Goal: Task Accomplishment & Management: Complete application form

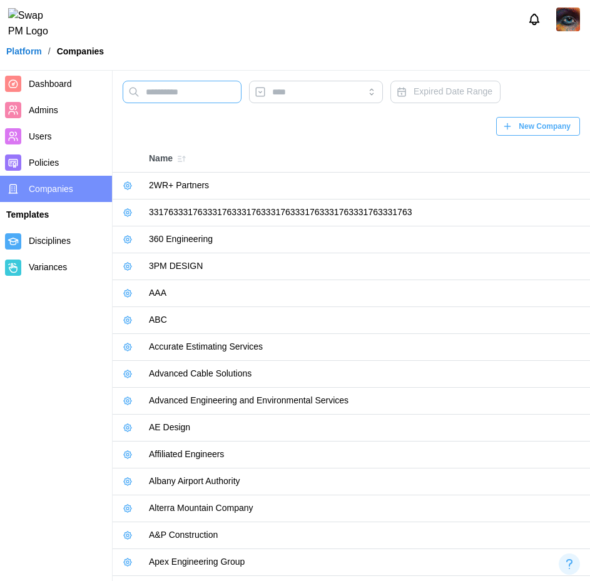
click at [196, 99] on input "text" at bounding box center [182, 92] width 119 height 23
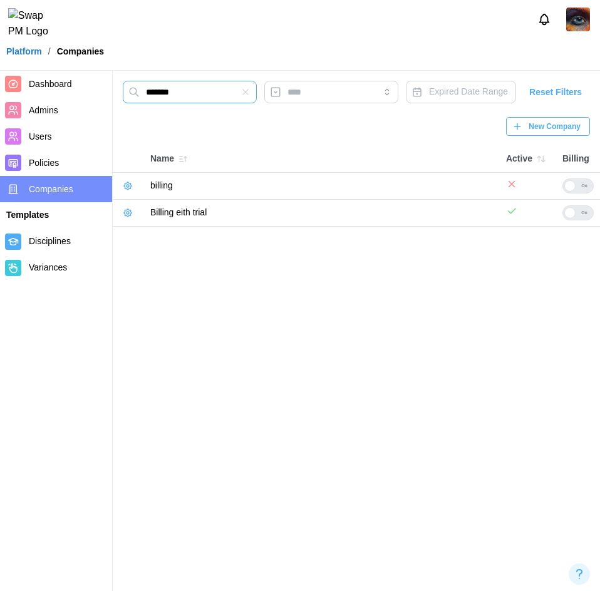
type input "*******"
click at [126, 212] on button "button" at bounding box center [128, 213] width 18 height 18
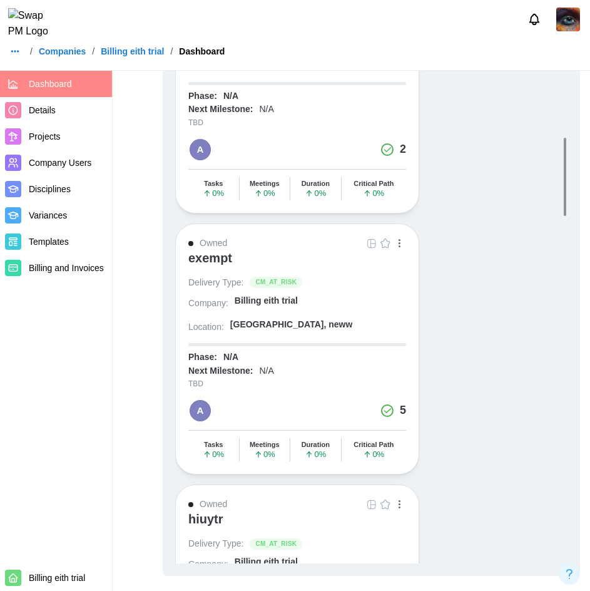
scroll to position [1690, 0]
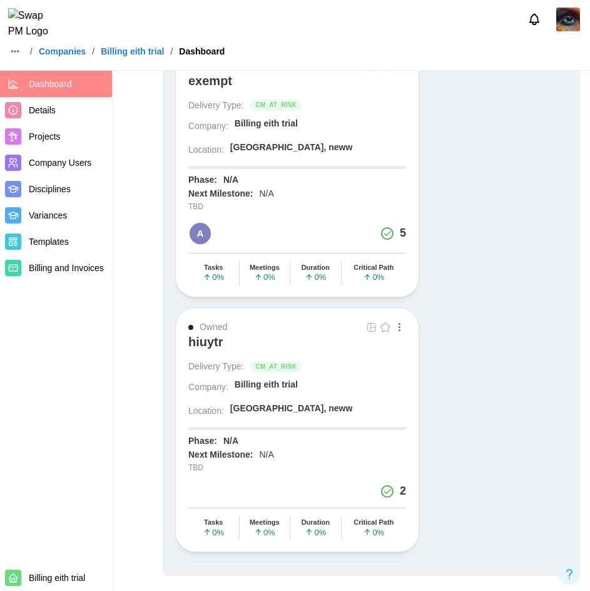
click at [15, 56] on icon "button" at bounding box center [15, 51] width 10 height 10
click at [24, 79] on link "Dashboard" at bounding box center [39, 86] width 61 height 26
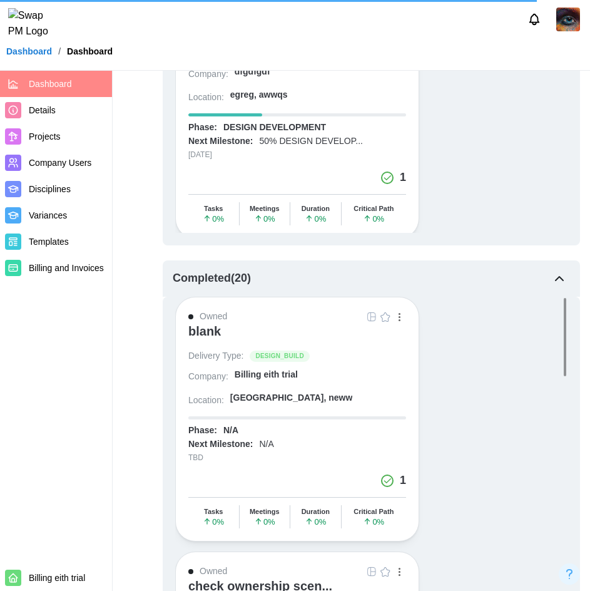
scroll to position [1402, 0]
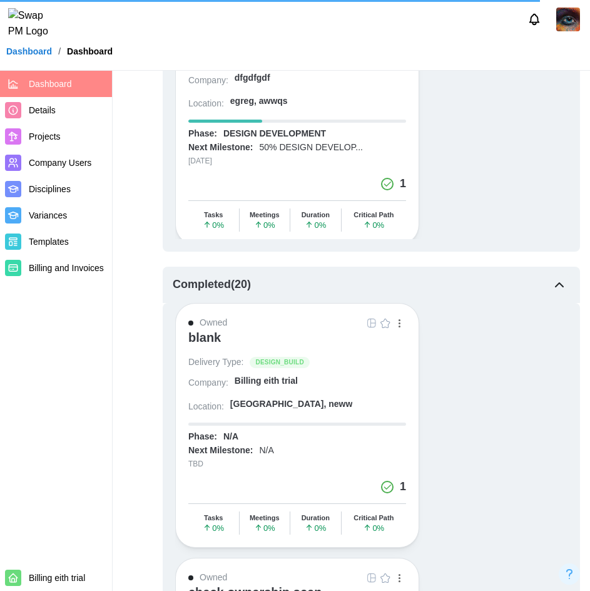
click at [16, 56] on link "Dashboard" at bounding box center [29, 51] width 46 height 9
click at [29, 54] on link "Dashboard" at bounding box center [29, 51] width 46 height 9
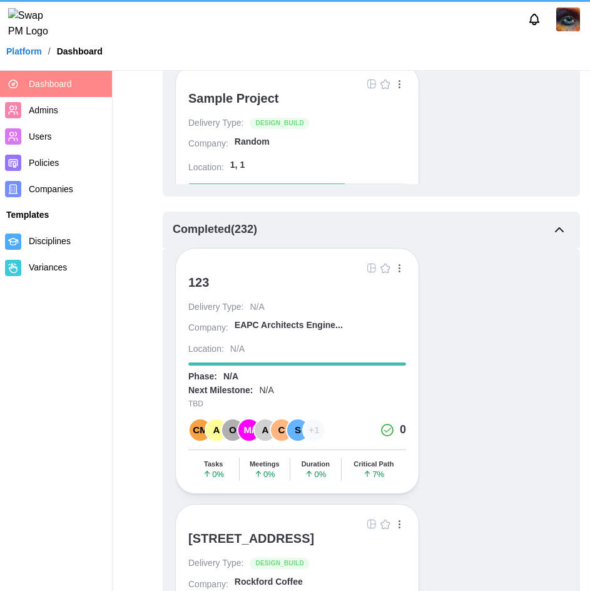
drag, startPoint x: 153, startPoint y: 0, endPoint x: 42, endPoint y: 60, distance: 126.0
click at [42, 56] on link "Platform" at bounding box center [24, 51] width 36 height 9
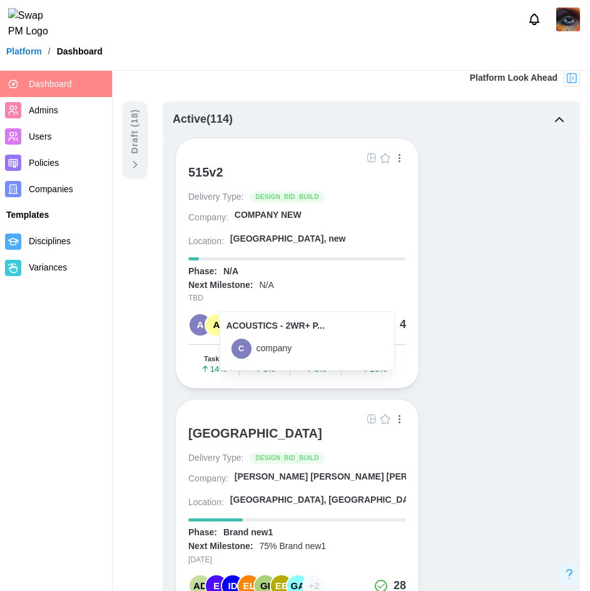
scroll to position [0, 0]
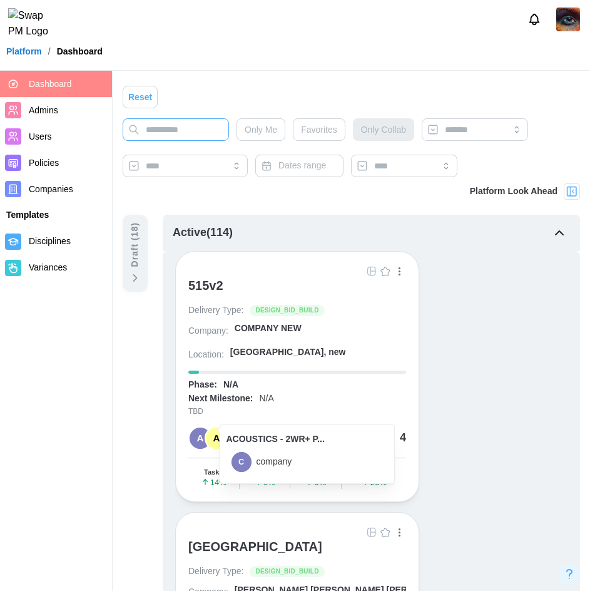
click at [183, 131] on input "text" at bounding box center [176, 129] width 106 height 23
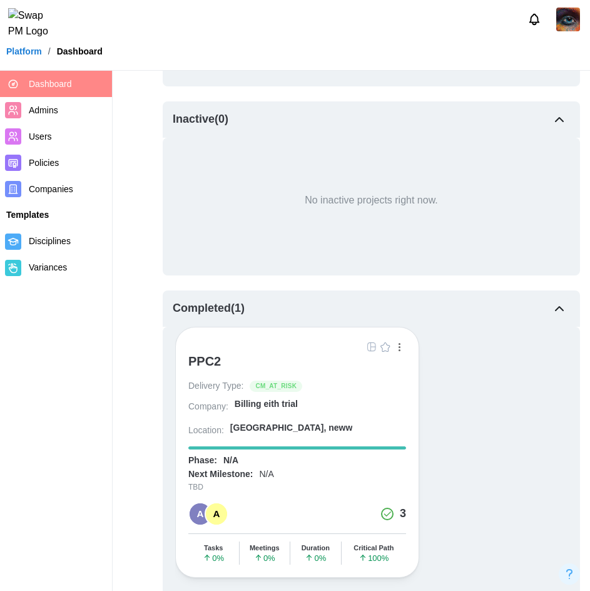
scroll to position [438, 0]
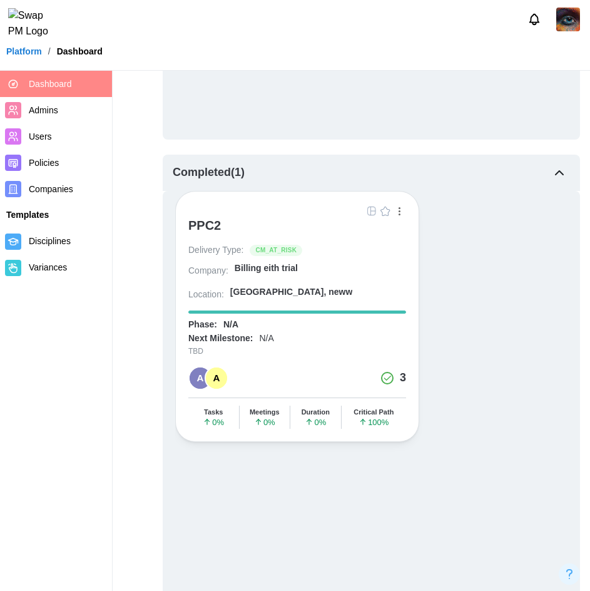
type input "****"
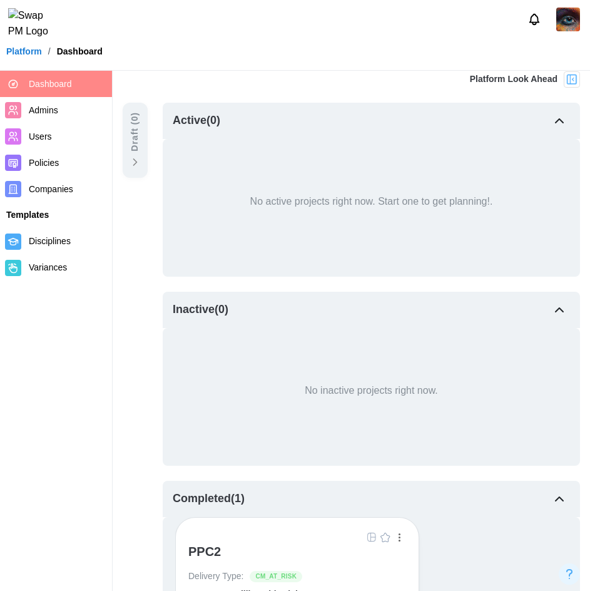
scroll to position [63, 0]
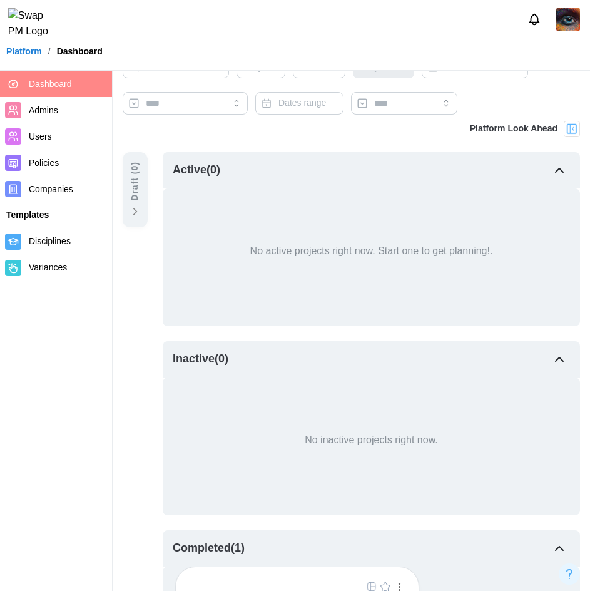
click at [39, 189] on span "Companies" at bounding box center [51, 189] width 44 height 10
click at [58, 189] on span "Companies" at bounding box center [51, 189] width 44 height 10
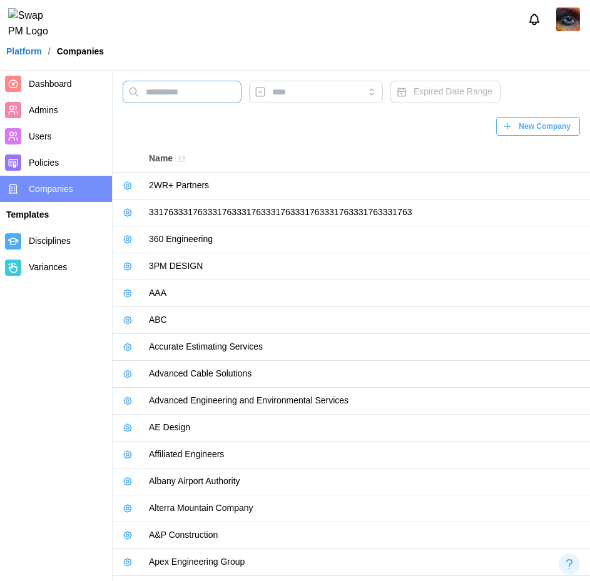
click at [159, 101] on input "text" at bounding box center [182, 92] width 119 height 23
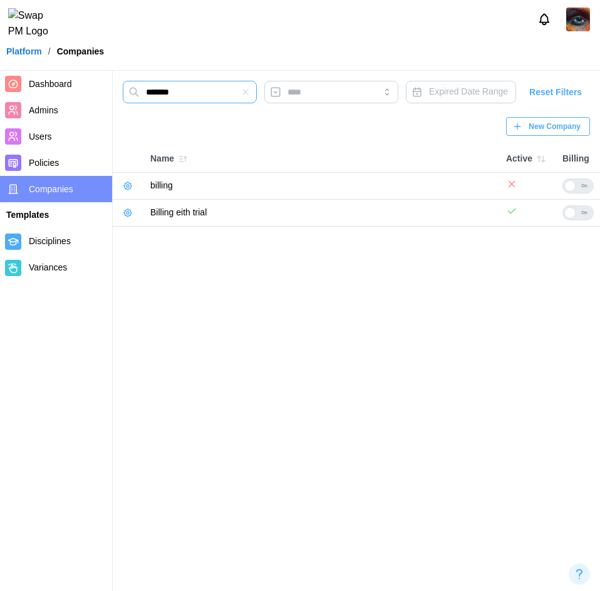
type input "*******"
click at [126, 218] on icon "button" at bounding box center [128, 213] width 10 height 10
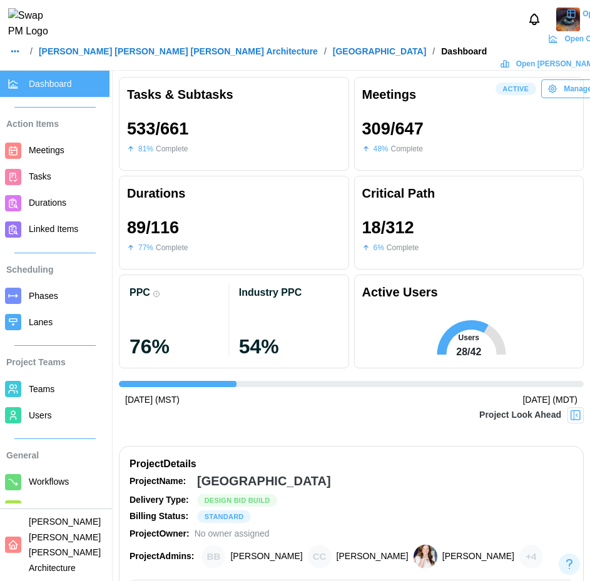
scroll to position [63, 0]
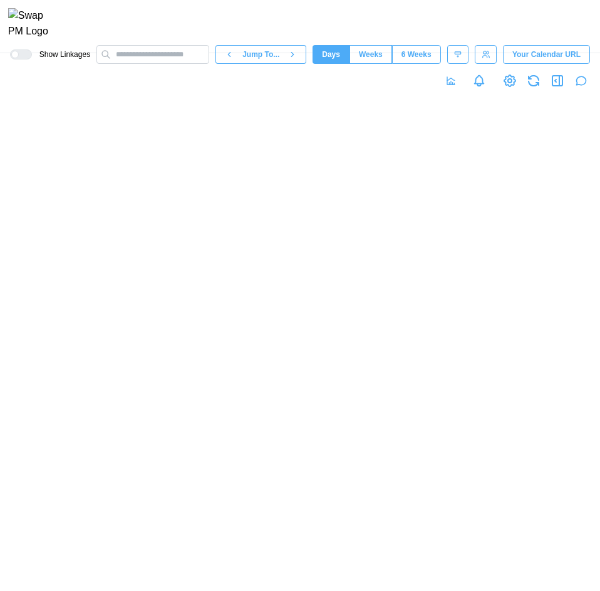
click at [18, 37] on img at bounding box center [33, 23] width 51 height 31
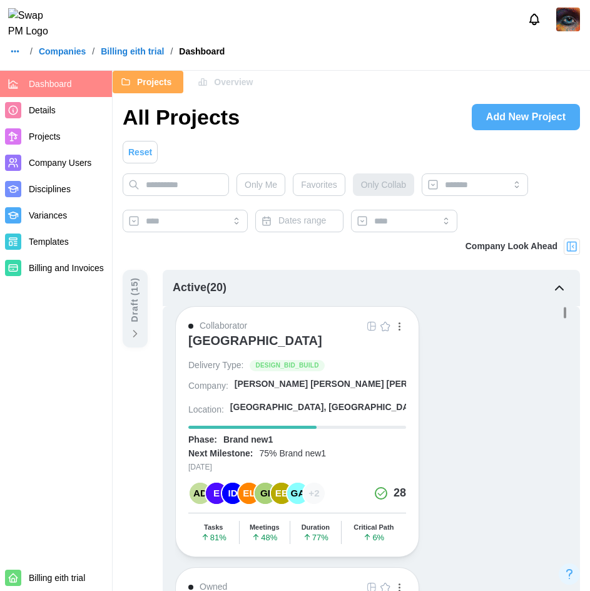
scroll to position [125, 0]
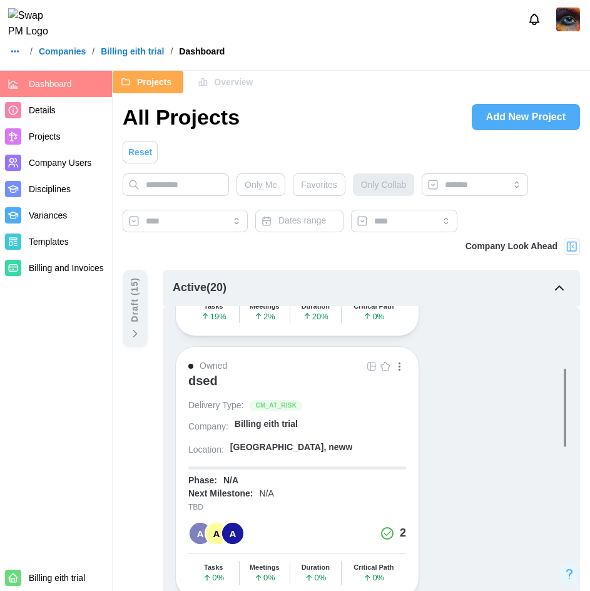
scroll to position [501, 0]
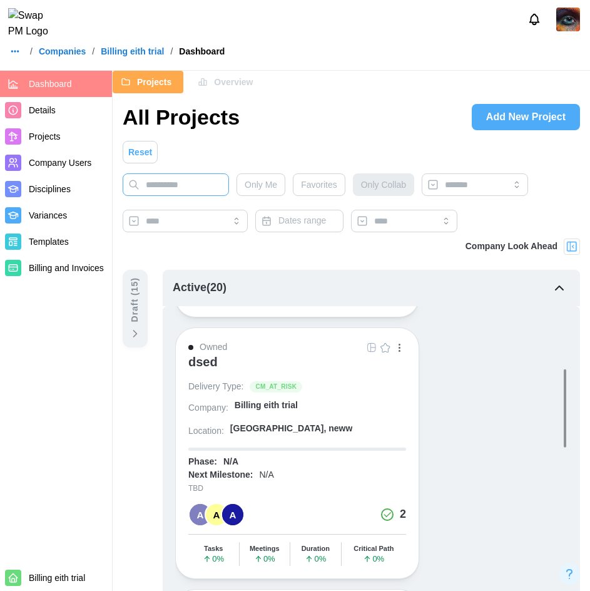
click at [158, 178] on input "text" at bounding box center [176, 184] width 106 height 23
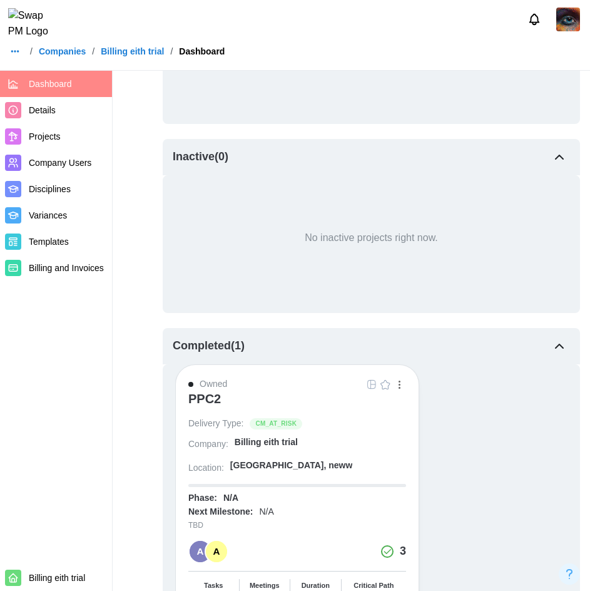
scroll to position [438, 0]
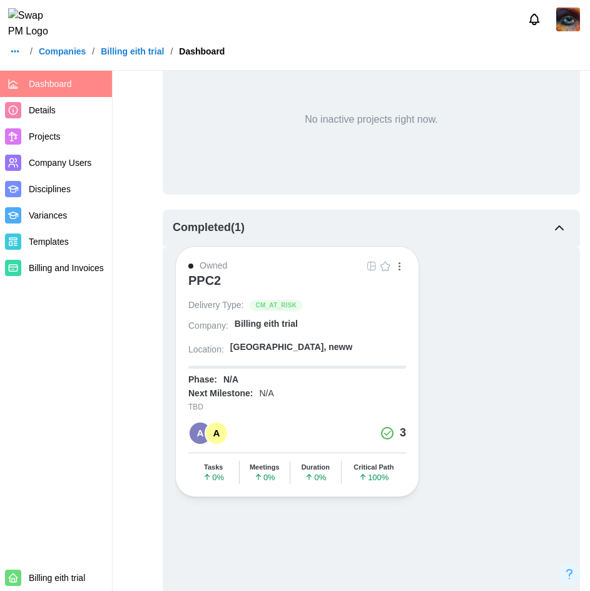
type input "****"
click at [204, 284] on div "PPC2" at bounding box center [204, 280] width 33 height 15
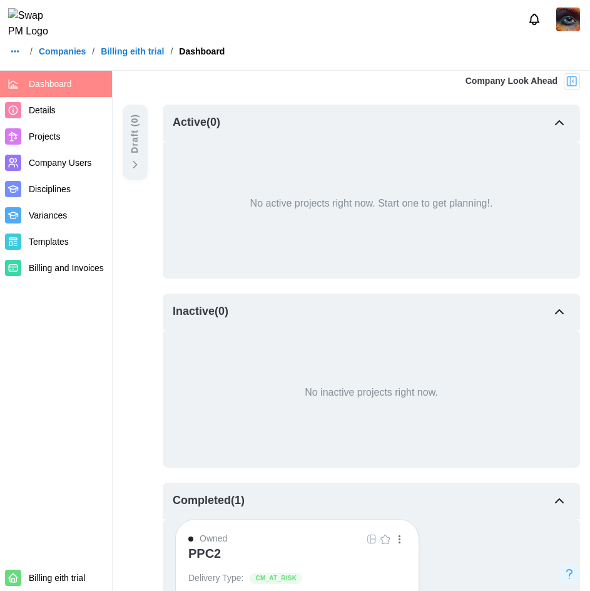
scroll to position [0, 0]
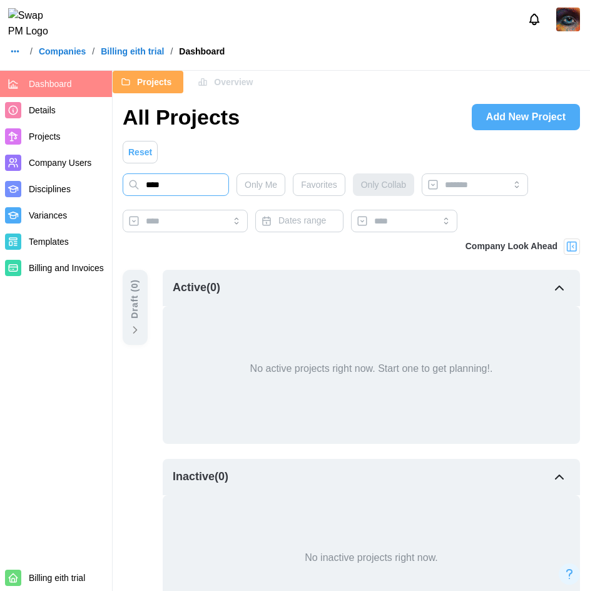
drag, startPoint x: 217, startPoint y: 178, endPoint x: 117, endPoint y: 183, distance: 99.6
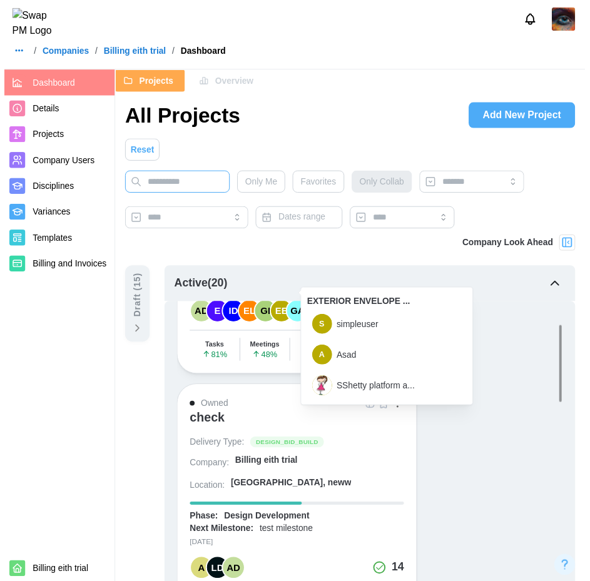
scroll to position [188, 0]
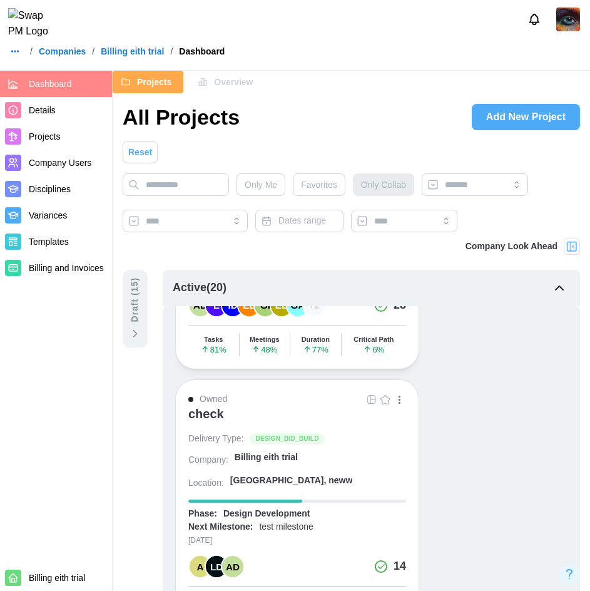
click at [209, 411] on div "check" at bounding box center [206, 413] width 36 height 15
click at [525, 120] on span "Add New Project" at bounding box center [525, 117] width 79 height 25
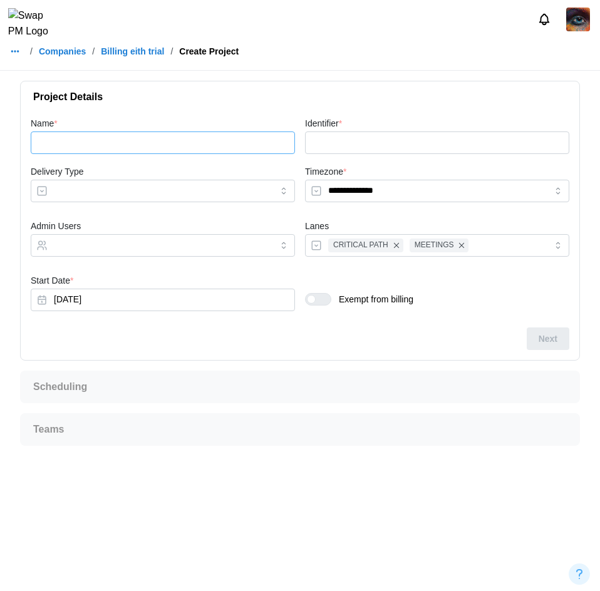
click at [157, 148] on input "Name *" at bounding box center [163, 142] width 264 height 23
type input "*"
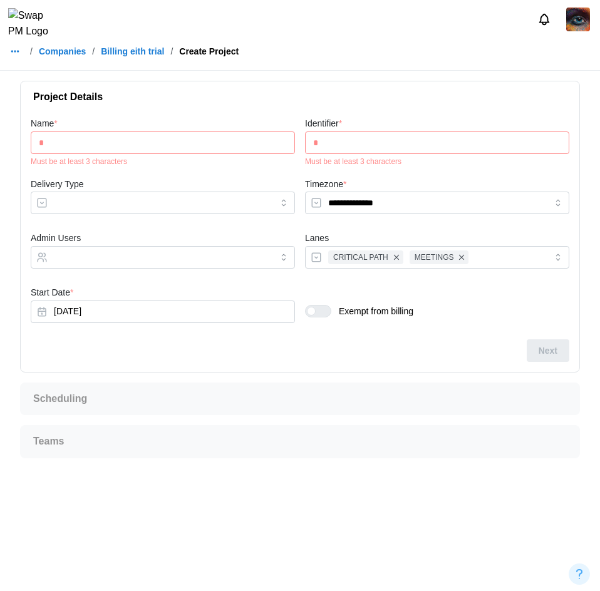
type input "**"
type input "***"
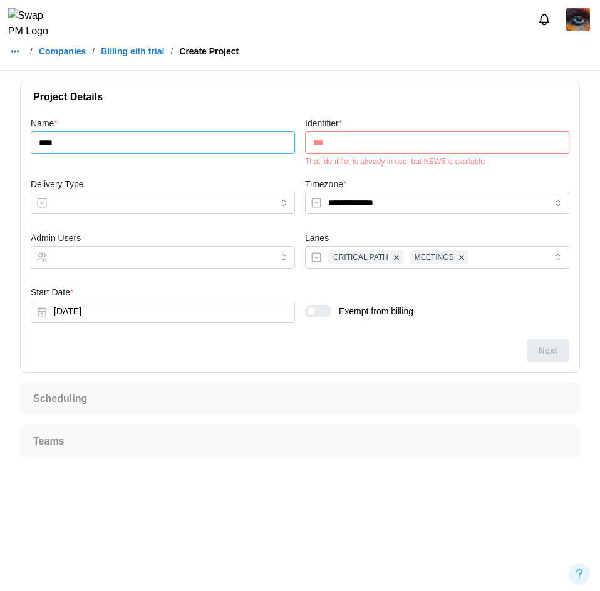
type input "***"
click at [355, 145] on input "***" at bounding box center [437, 142] width 264 height 23
drag, startPoint x: 449, startPoint y: 163, endPoint x: 438, endPoint y: 164, distance: 10.7
click at [438, 164] on div "That identifier is already in use, but NEW34 is available" at bounding box center [437, 161] width 264 height 9
drag, startPoint x: 358, startPoint y: 138, endPoint x: 344, endPoint y: 142, distance: 15.0
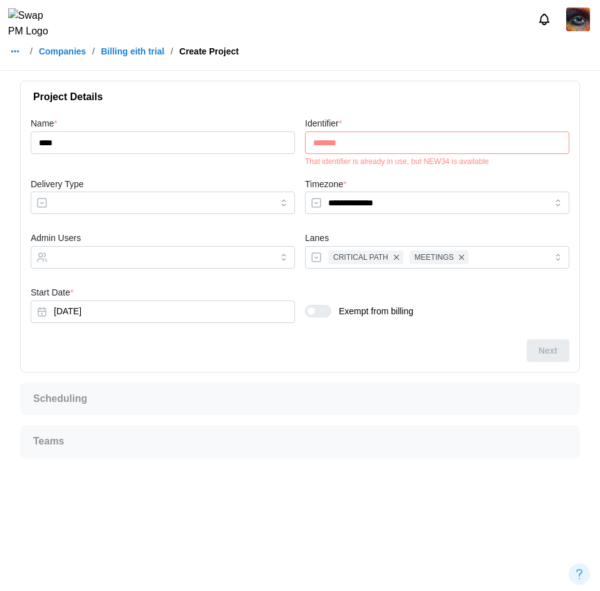
click at [344, 142] on input "*******" at bounding box center [437, 142] width 264 height 23
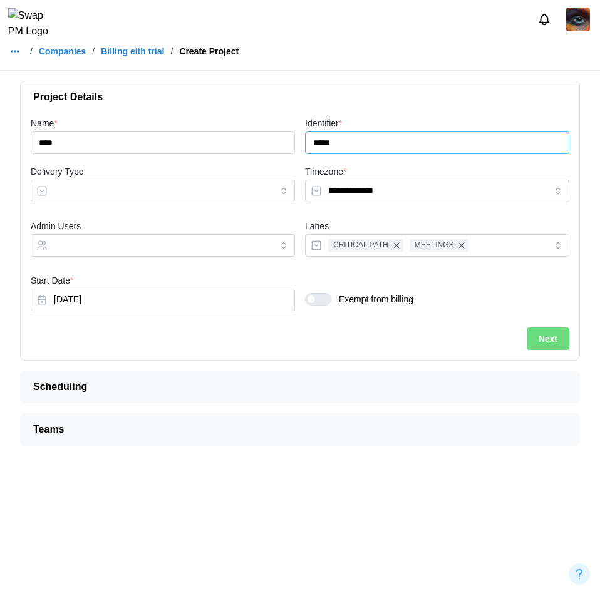
type input "*****"
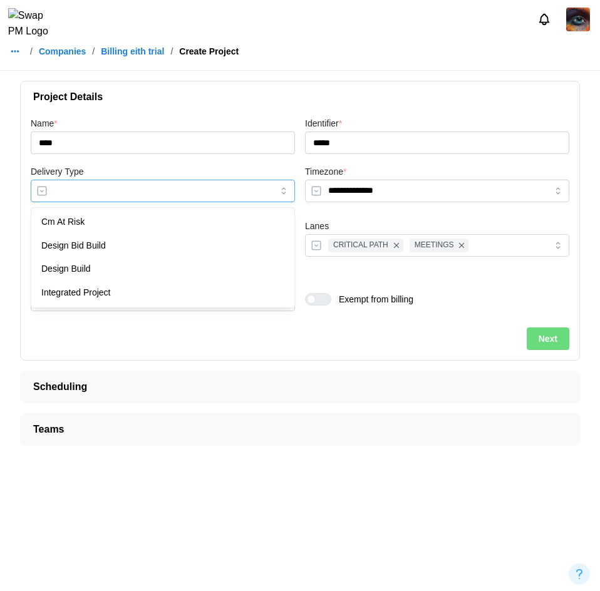
click at [151, 197] on input "Delivery Type" at bounding box center [163, 191] width 264 height 23
type input "**********"
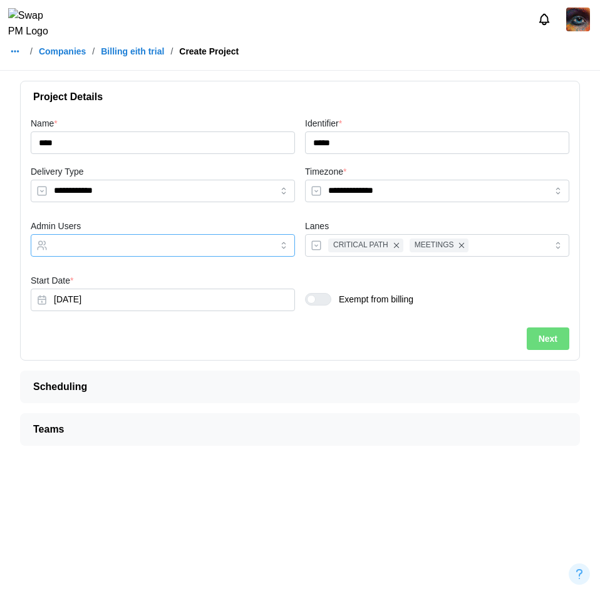
click at [101, 249] on input "Admin Users" at bounding box center [151, 245] width 195 height 10
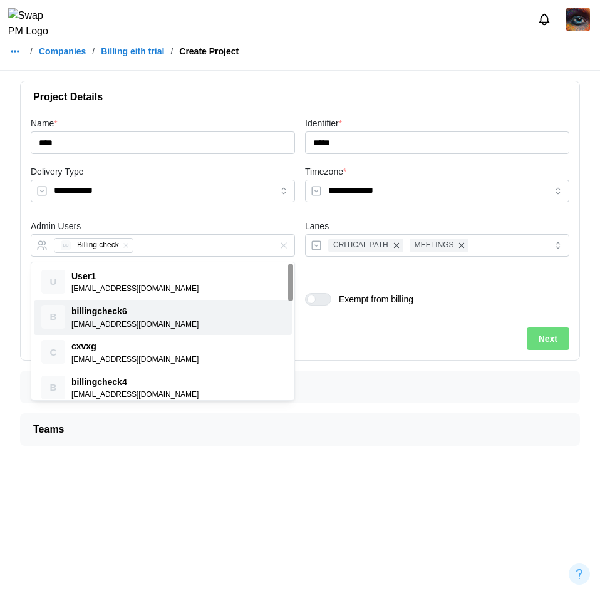
click at [538, 339] on span "Next" at bounding box center [547, 338] width 19 height 21
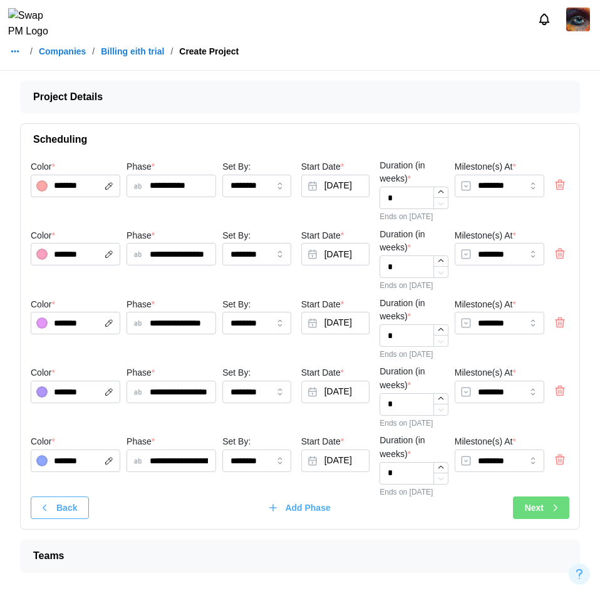
click at [116, 101] on span "Project Details" at bounding box center [294, 96] width 523 height 31
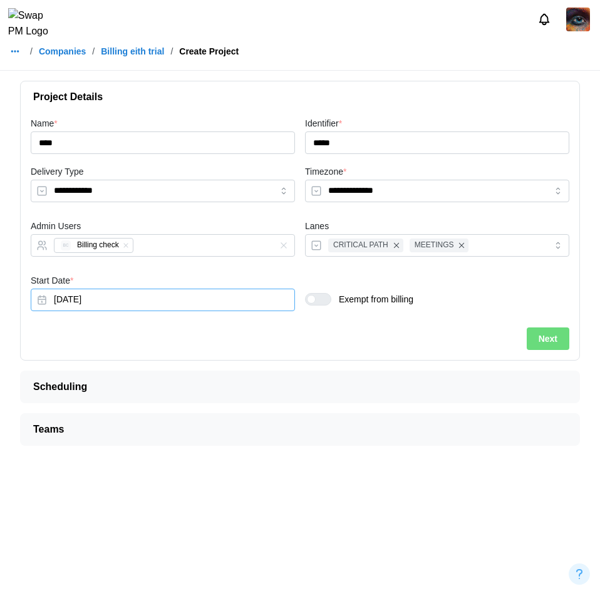
click at [82, 295] on button "Sep 29, 2025" at bounding box center [163, 300] width 264 height 23
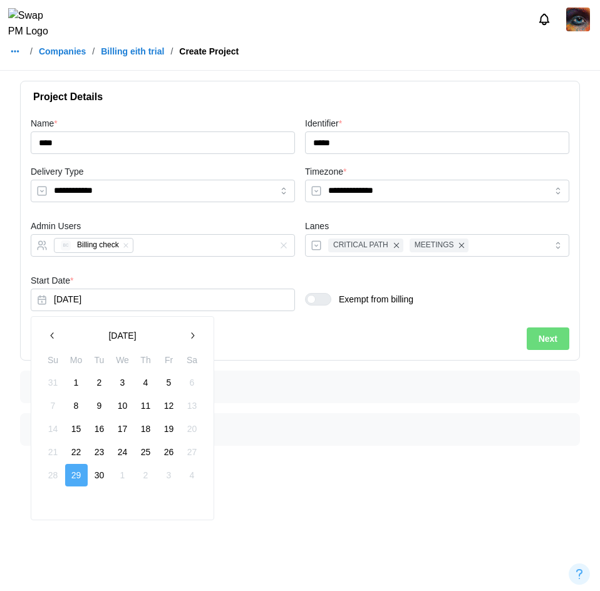
click at [54, 336] on icon "button" at bounding box center [53, 335] width 10 height 10
click at [120, 448] on button "25" at bounding box center [122, 452] width 23 height 23
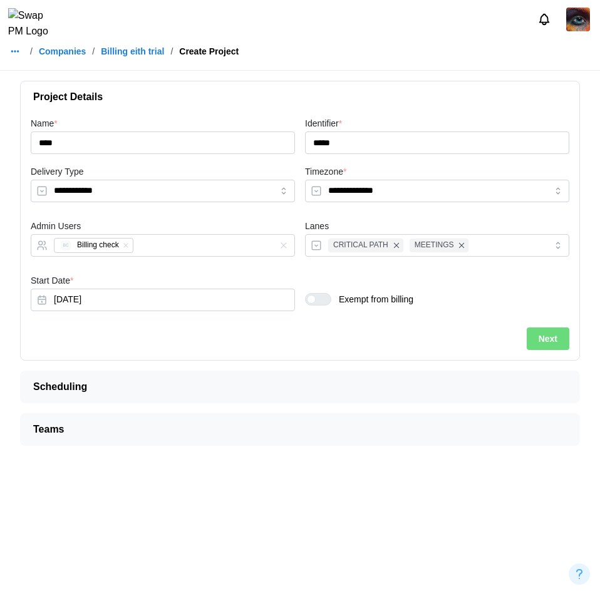
click at [550, 340] on span "Next" at bounding box center [547, 338] width 19 height 21
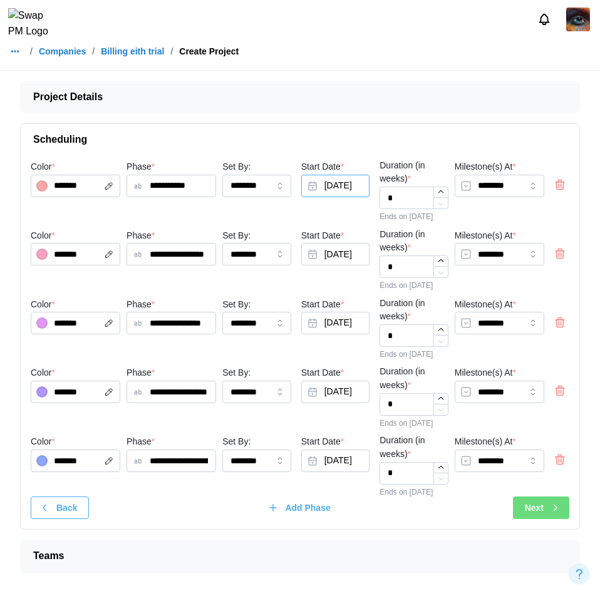
click at [350, 185] on button "Sep 29, 2025" at bounding box center [335, 186] width 69 height 23
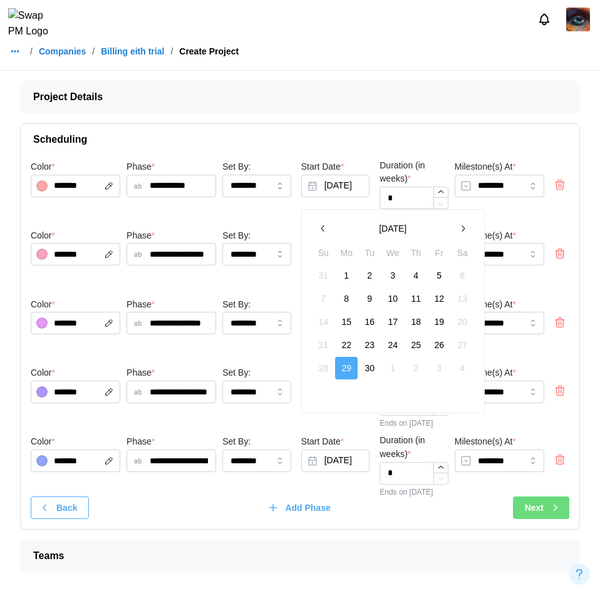
click at [320, 232] on icon "button" at bounding box center [323, 228] width 10 height 10
click at [456, 227] on button "button" at bounding box center [462, 228] width 23 height 23
click at [441, 364] on button "29" at bounding box center [438, 368] width 23 height 23
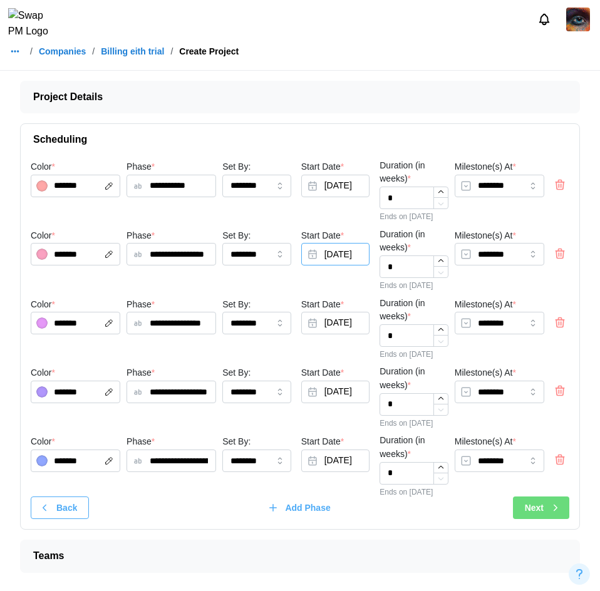
click at [334, 253] on button "Sep 29, 2025" at bounding box center [335, 254] width 69 height 23
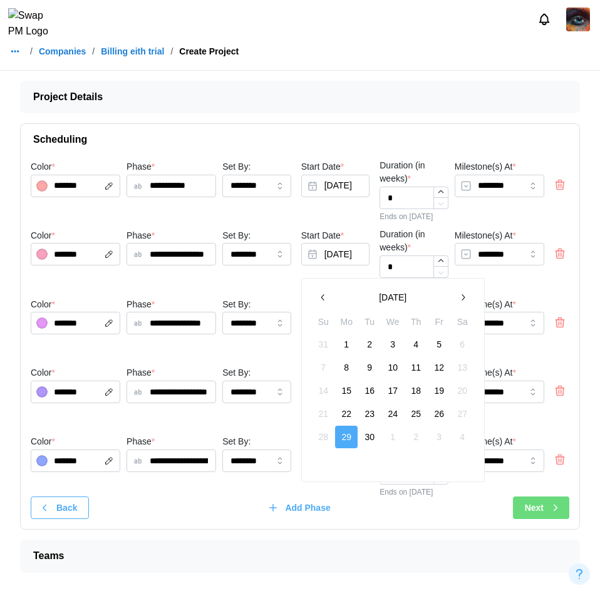
click at [466, 299] on icon "button" at bounding box center [462, 297] width 10 height 10
click at [329, 296] on button "button" at bounding box center [323, 297] width 23 height 23
click at [325, 296] on icon "button" at bounding box center [323, 297] width 10 height 10
click at [435, 441] on button "29" at bounding box center [438, 437] width 23 height 23
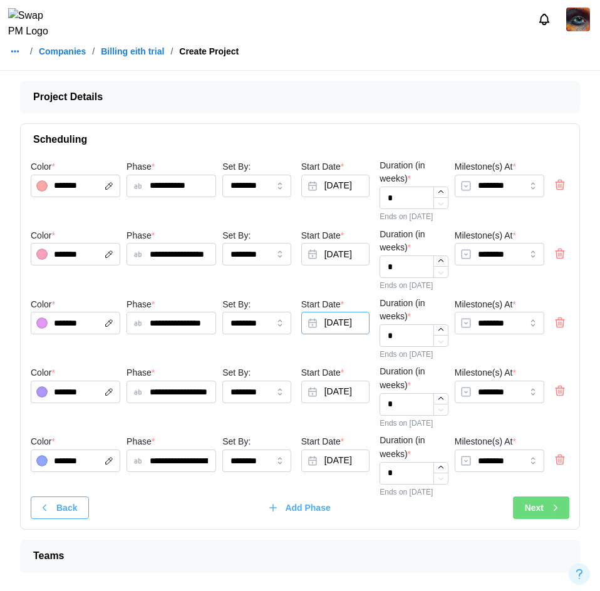
click at [335, 325] on button "Sep 29, 2025" at bounding box center [335, 323] width 69 height 23
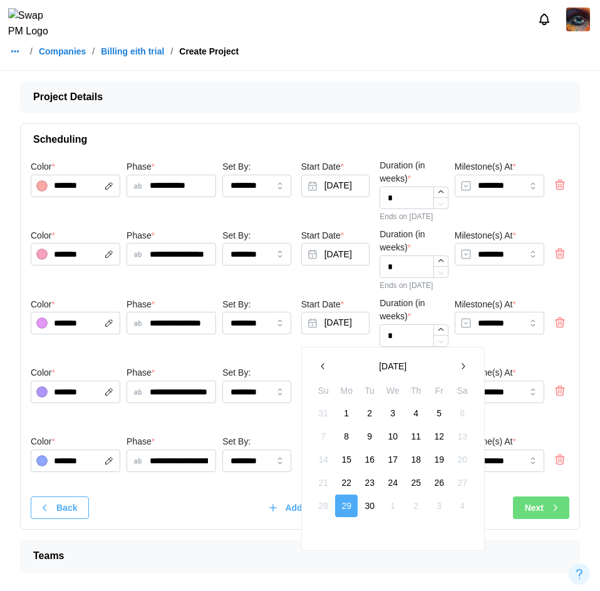
click at [324, 355] on button "button" at bounding box center [323, 366] width 23 height 23
click at [437, 504] on button "29" at bounding box center [438, 505] width 23 height 23
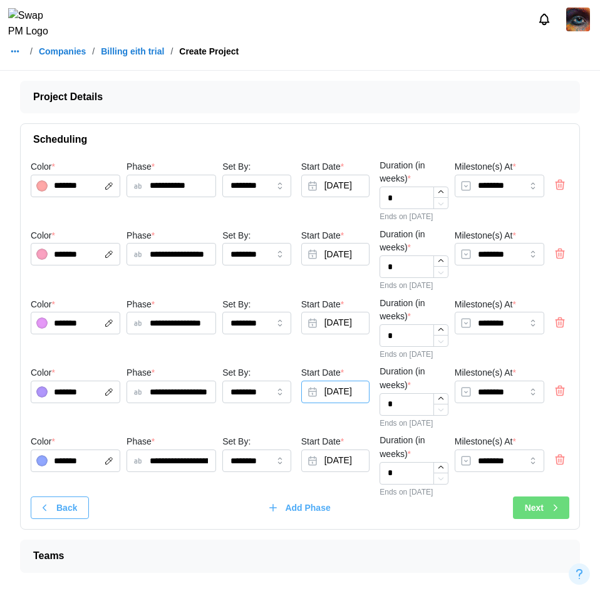
click at [345, 397] on button "Sep 29, 2025" at bounding box center [335, 392] width 69 height 23
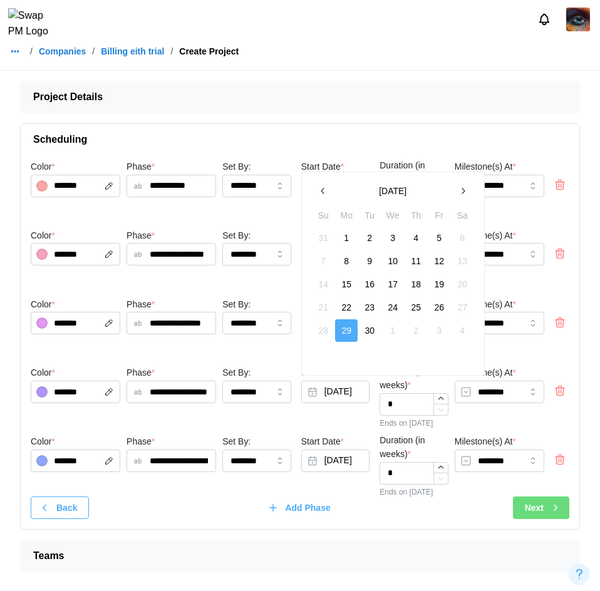
click at [319, 192] on icon "button" at bounding box center [323, 191] width 10 height 10
click at [443, 325] on button "29" at bounding box center [438, 330] width 23 height 23
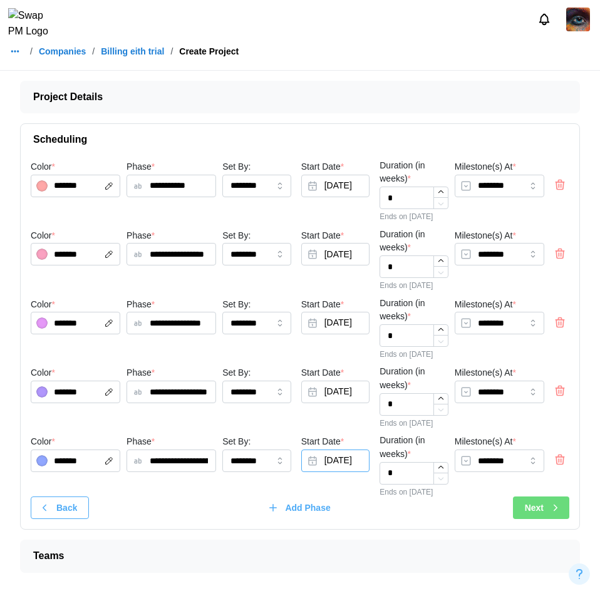
click at [341, 455] on button "Sep 29, 2025" at bounding box center [335, 460] width 69 height 23
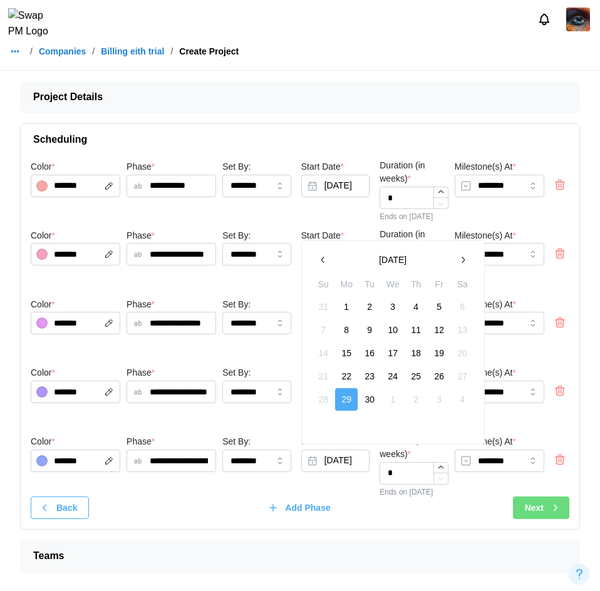
click at [321, 265] on button "button" at bounding box center [323, 259] width 23 height 23
click at [440, 396] on button "29" at bounding box center [438, 399] width 23 height 23
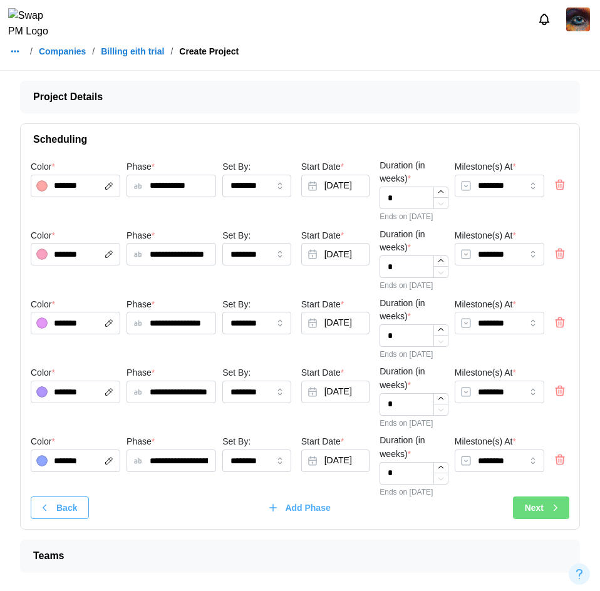
click at [540, 509] on span "Next" at bounding box center [533, 507] width 19 height 21
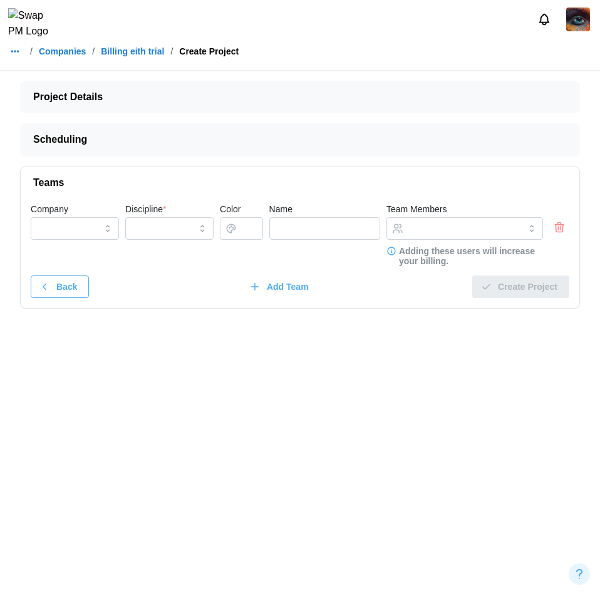
click at [554, 230] on icon "button" at bounding box center [559, 227] width 13 height 15
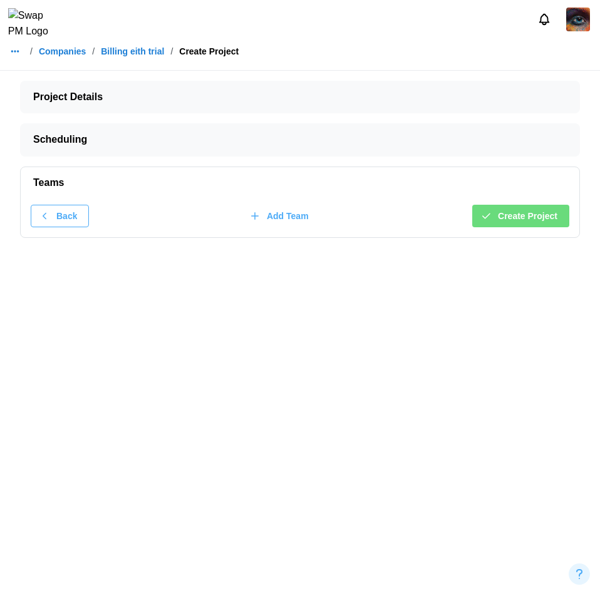
click at [556, 224] on span "Create Project" at bounding box center [527, 215] width 59 height 21
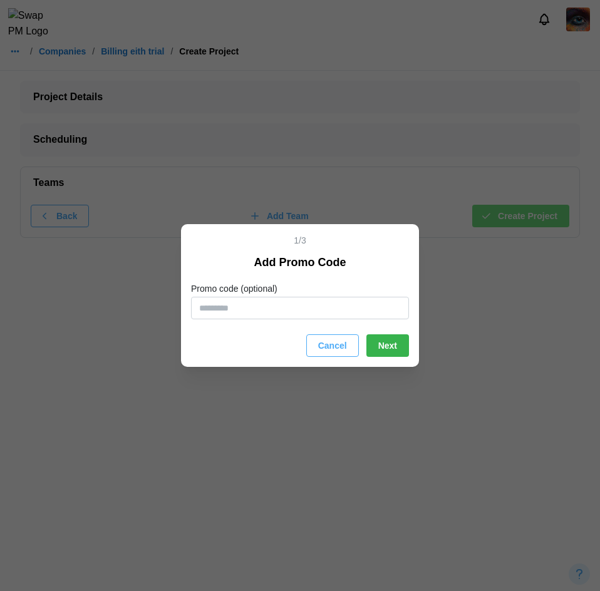
click at [387, 344] on span "Next" at bounding box center [387, 345] width 19 height 21
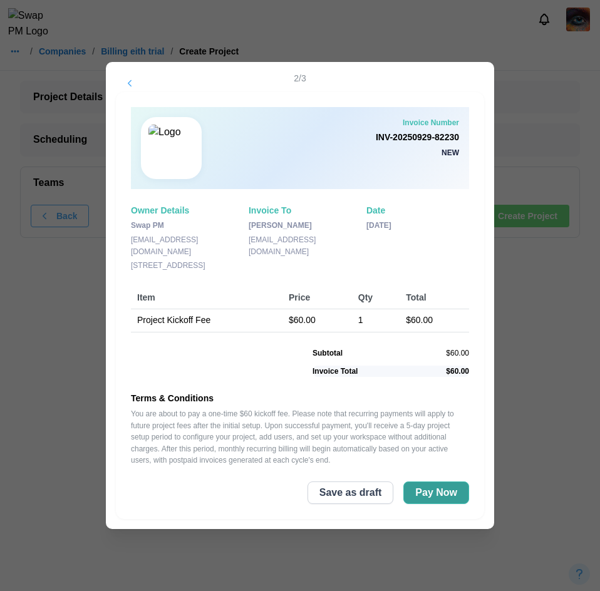
click at [437, 493] on span "Pay Now" at bounding box center [436, 492] width 42 height 21
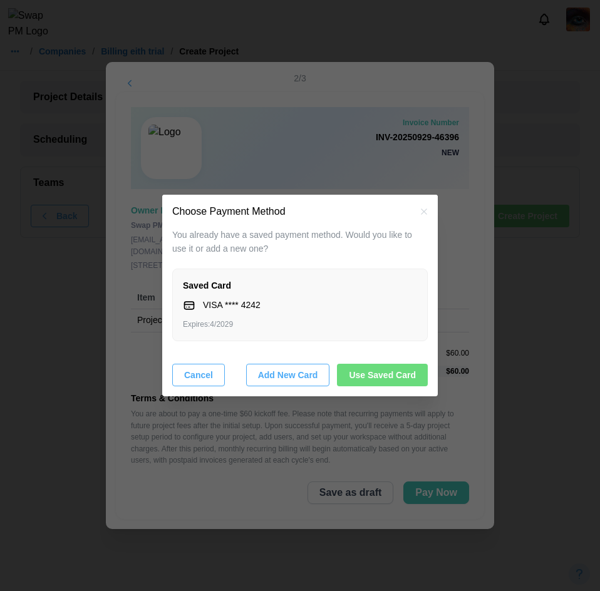
click at [369, 374] on span "Use Saved Card" at bounding box center [382, 374] width 67 height 21
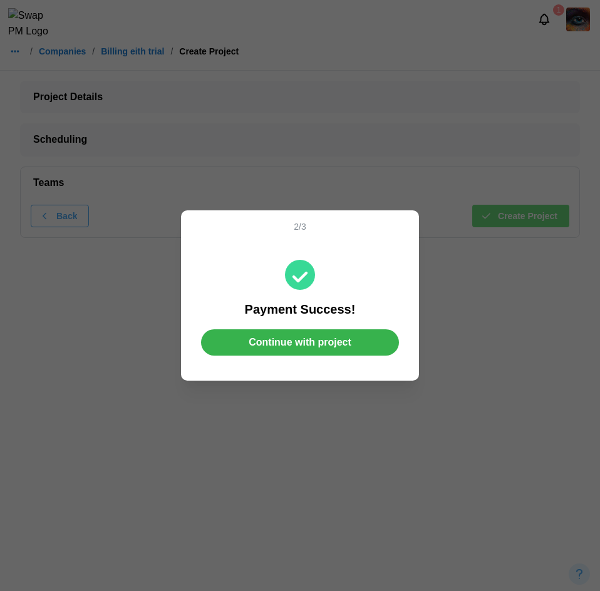
click at [343, 350] on span "Continue with project" at bounding box center [299, 342] width 103 height 25
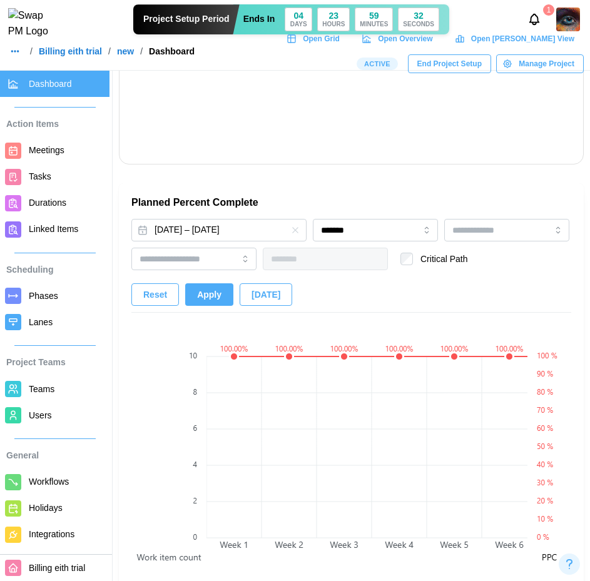
scroll to position [1565, 0]
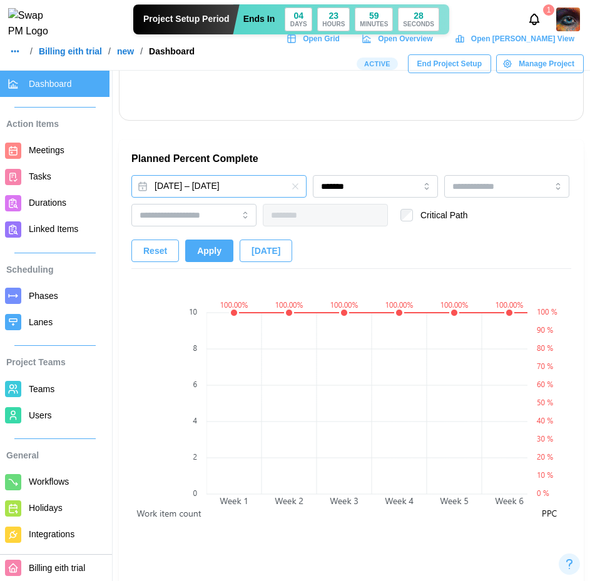
click at [221, 191] on button "Jun 25, 2025 – Sep 4, 2025" at bounding box center [218, 186] width 175 height 23
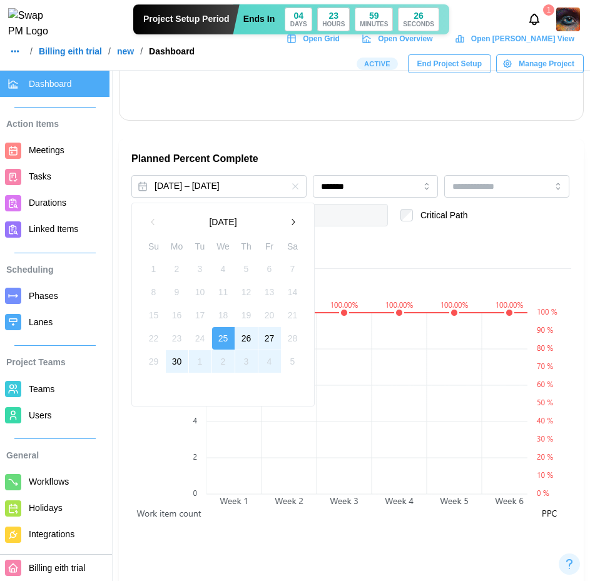
click at [292, 222] on icon "button" at bounding box center [293, 222] width 10 height 10
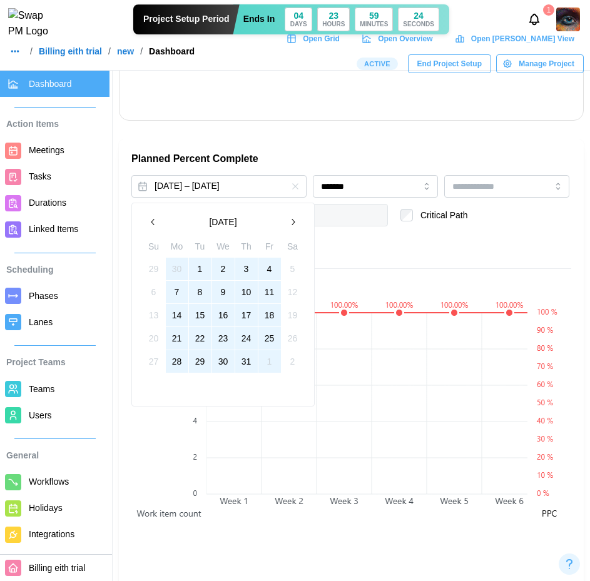
click at [292, 222] on icon "button" at bounding box center [293, 222] width 10 height 10
click at [190, 184] on button "Jun 25, 2025 – Sep 4, 2025" at bounding box center [218, 186] width 175 height 23
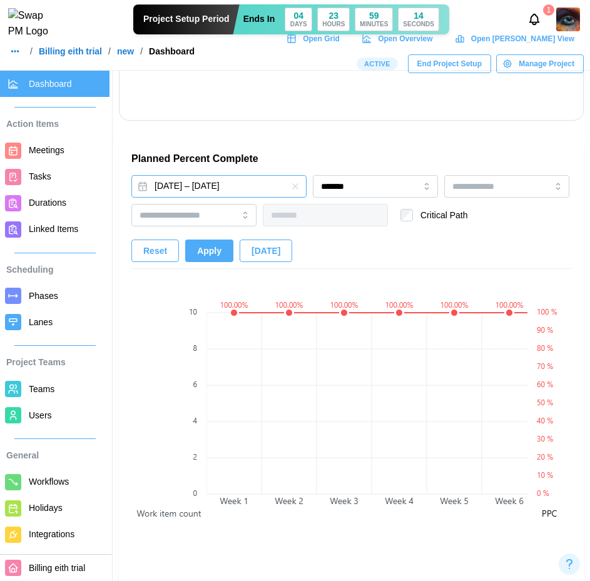
click at [155, 191] on button "Jun 25, 2025 – Sep 4, 2025" at bounding box center [218, 186] width 175 height 23
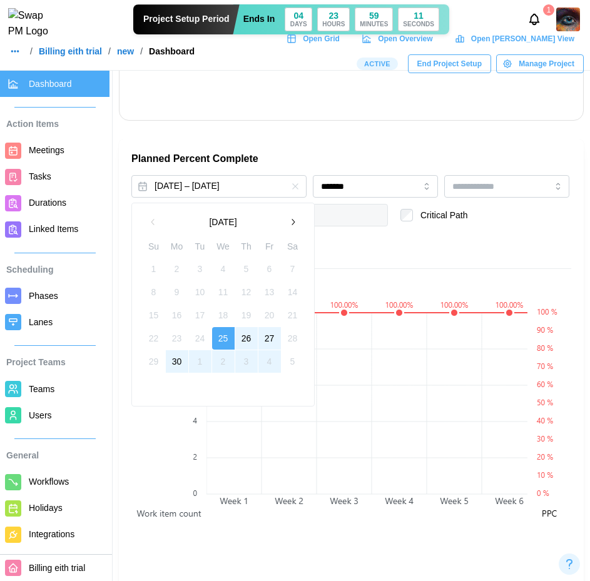
click at [183, 364] on button "30" at bounding box center [177, 361] width 23 height 23
click at [218, 337] on button "25" at bounding box center [223, 338] width 23 height 23
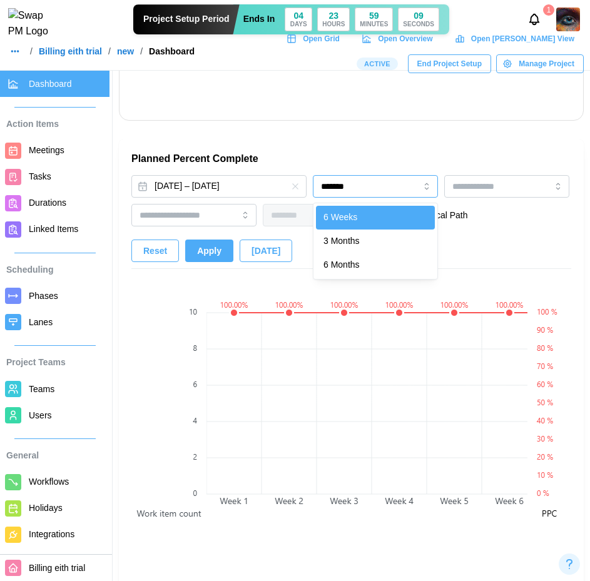
click at [357, 181] on input "*******" at bounding box center [375, 186] width 125 height 23
type input "********"
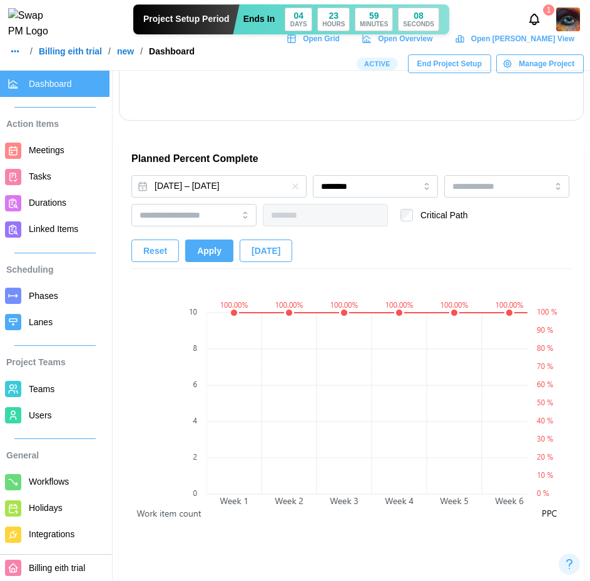
click at [215, 257] on span "Apply" at bounding box center [209, 250] width 24 height 21
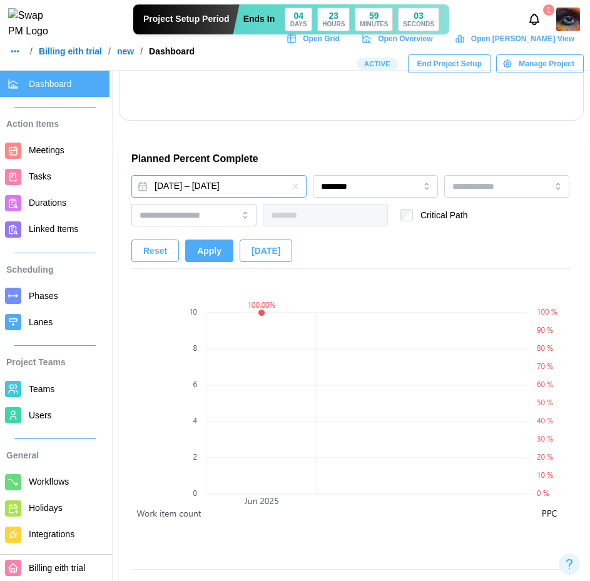
click at [233, 180] on button "Jun 25, 2025 – Jun 30, 2025" at bounding box center [218, 186] width 175 height 23
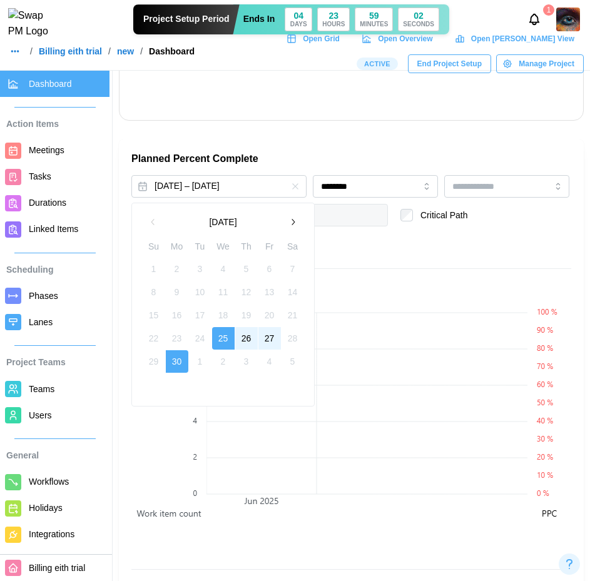
click at [295, 227] on icon "button" at bounding box center [293, 222] width 10 height 10
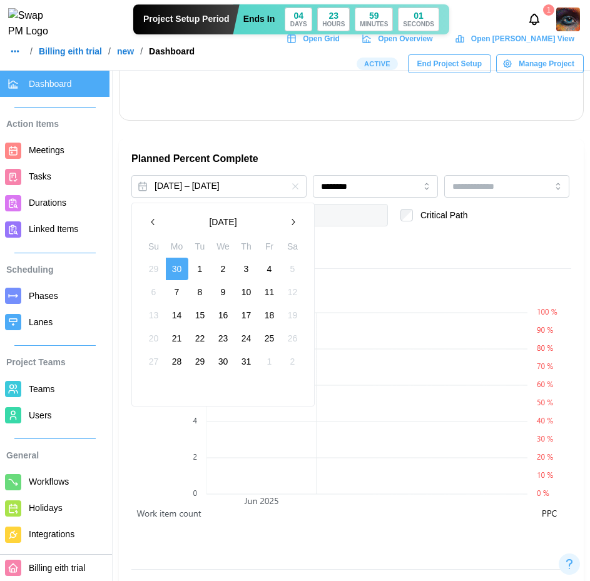
click at [177, 267] on button "30" at bounding box center [177, 269] width 23 height 23
click at [196, 270] on button "1" at bounding box center [200, 269] width 23 height 23
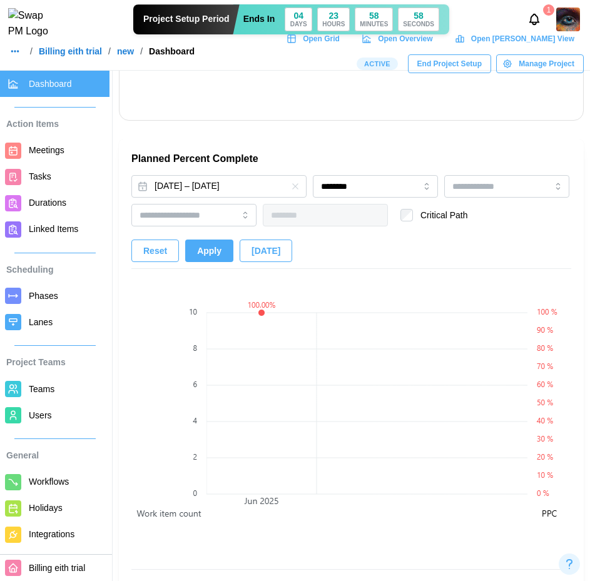
click at [215, 253] on span "Apply" at bounding box center [209, 250] width 24 height 21
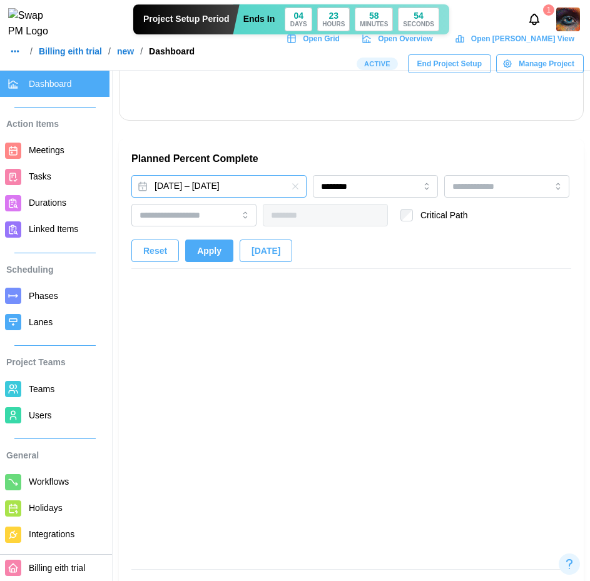
click at [247, 186] on button "Jun 30, 2025 – Jul 1, 2025" at bounding box center [218, 186] width 175 height 23
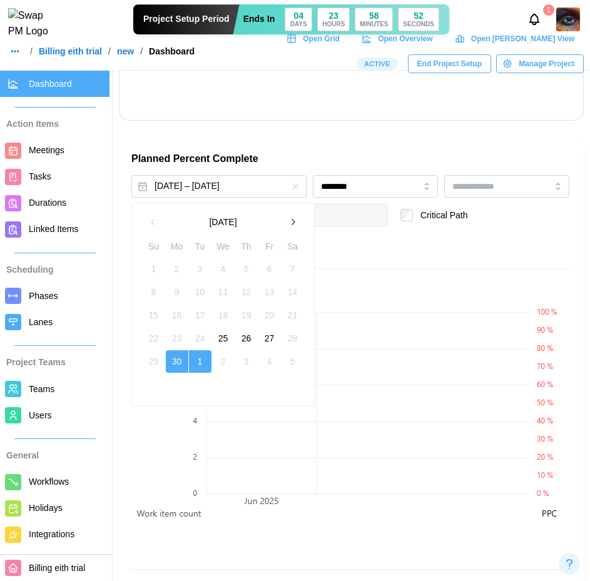
click at [291, 221] on icon "button" at bounding box center [293, 222] width 10 height 10
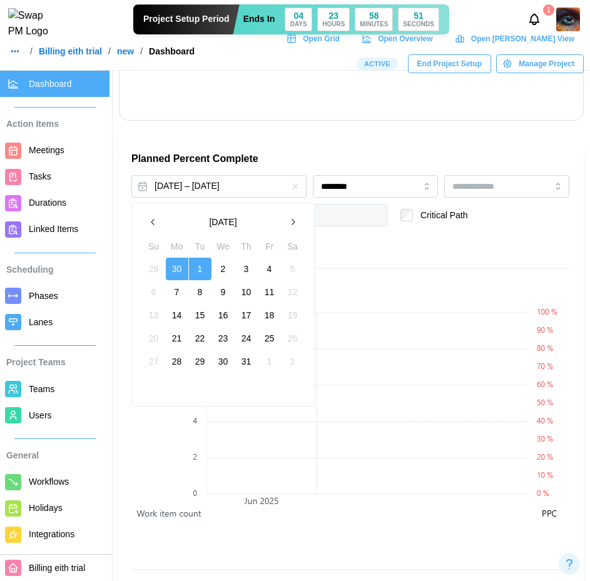
click at [208, 267] on button "1" at bounding box center [200, 269] width 23 height 23
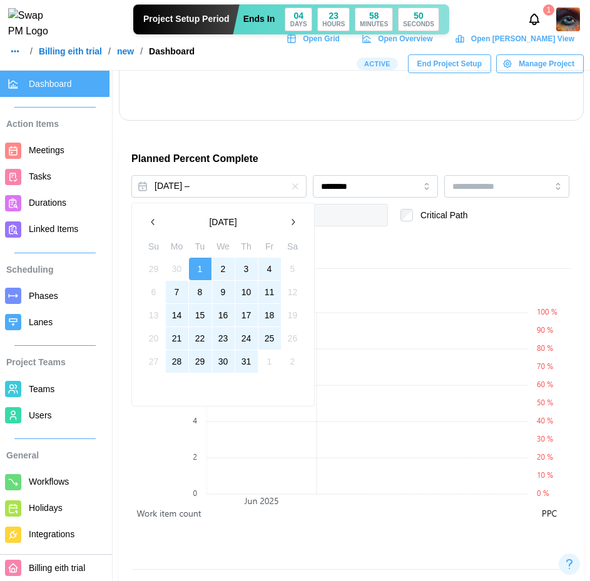
click at [250, 364] on button "31" at bounding box center [246, 361] width 23 height 23
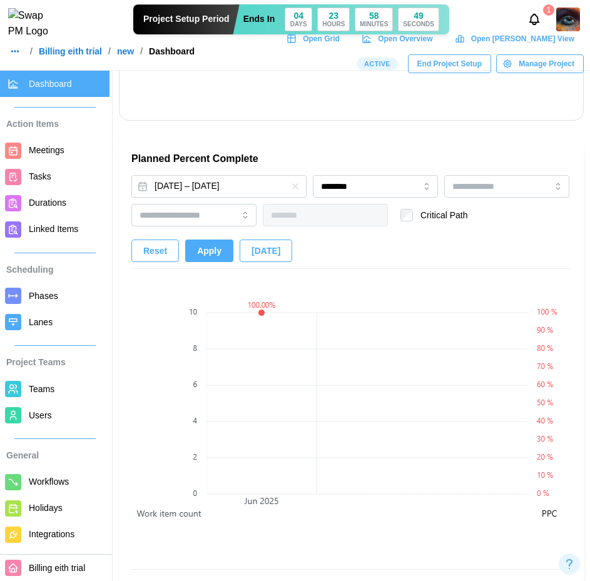
click at [203, 258] on span "Apply" at bounding box center [209, 250] width 24 height 21
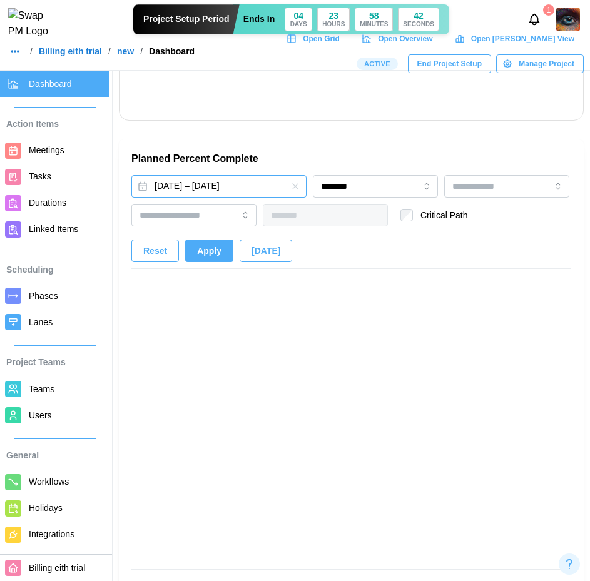
click at [218, 192] on button "Jul 1, 2025 – Jul 31, 2025" at bounding box center [218, 186] width 175 height 23
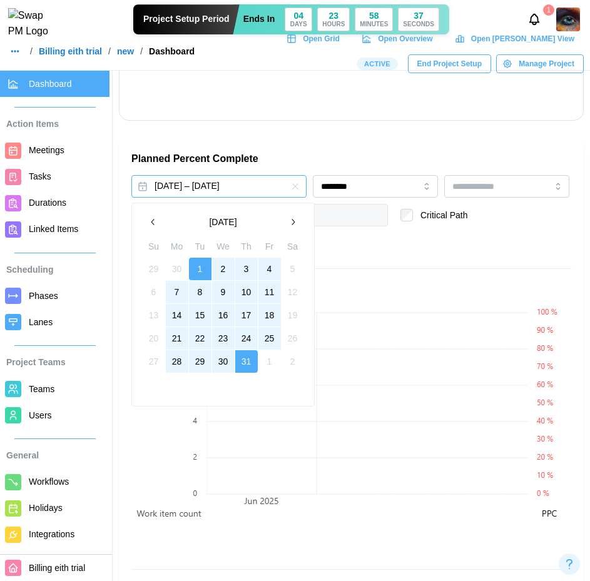
click at [369, 260] on div "Jul 1, 2025 – Jul 31, 2025 July 2025 Su Mo Tu We Th Fr Sa 29 30 1 2 3 4 5 6 7 8…" at bounding box center [351, 222] width 440 height 94
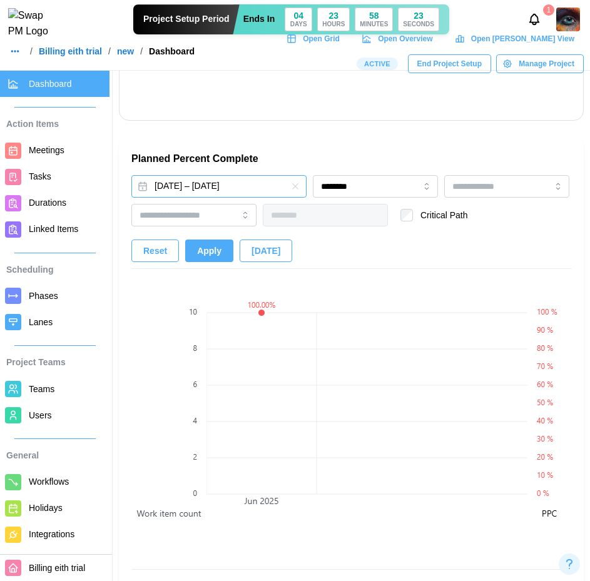
click at [260, 186] on button "Jul 1, 2025 – Jul 31, 2025" at bounding box center [218, 186] width 175 height 23
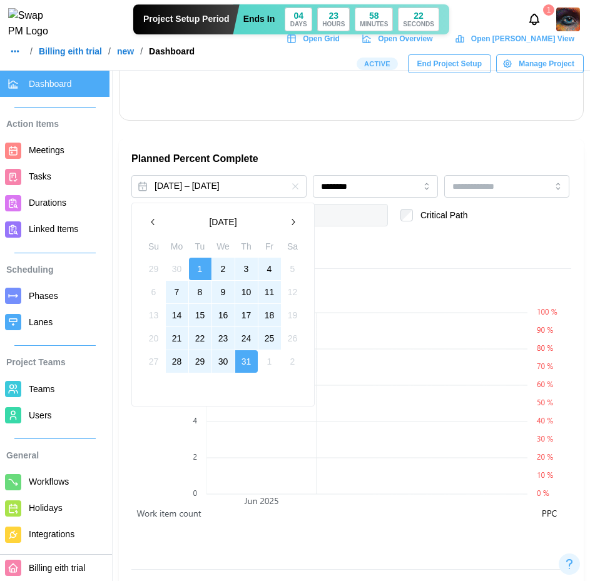
click at [294, 223] on icon "button" at bounding box center [293, 222] width 10 height 10
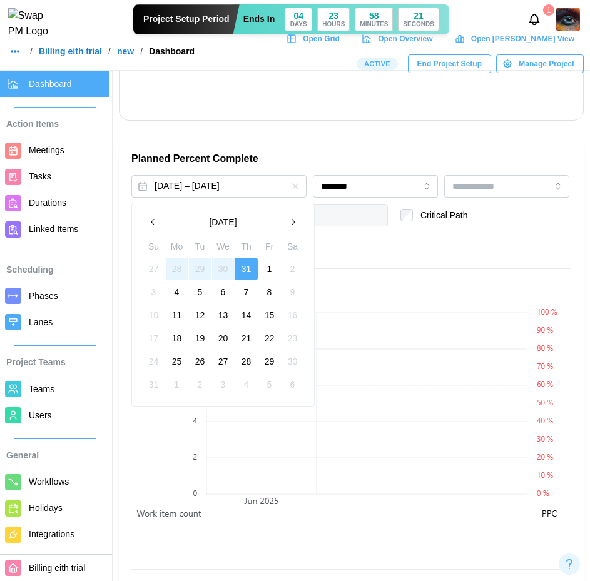
click at [264, 267] on button "1" at bounding box center [269, 269] width 23 height 23
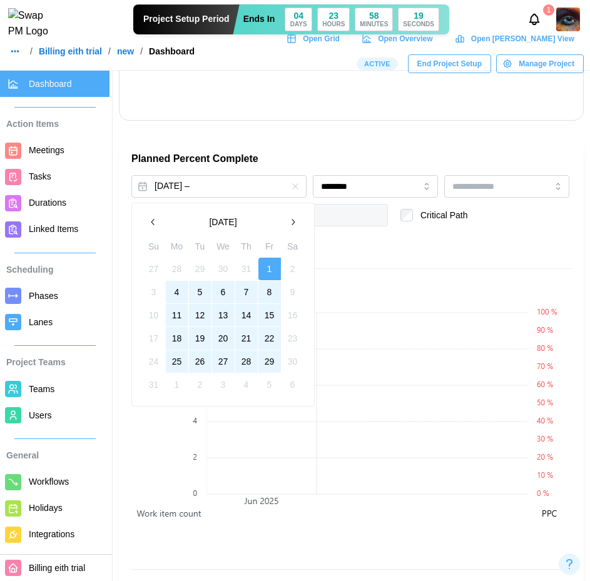
click at [270, 354] on button "29" at bounding box center [269, 361] width 23 height 23
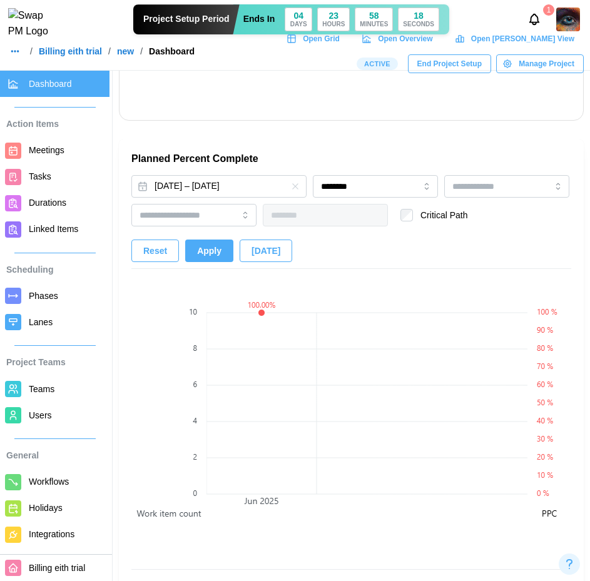
click at [209, 252] on span "Apply" at bounding box center [209, 250] width 24 height 21
drag, startPoint x: 138, startPoint y: 62, endPoint x: 37, endPoint y: 66, distance: 101.5
click at [37, 60] on div "/ Billing eith trial / new / Dashboard" at bounding box center [100, 52] width 188 height 18
copy div "Billing eith trial / new"
click at [165, 349] on canvas at bounding box center [168, 417] width 75 height 284
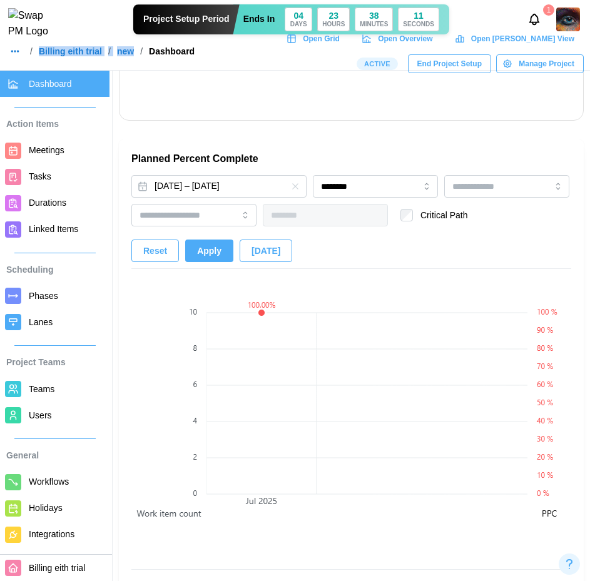
click at [69, 56] on link "Billing eith trial" at bounding box center [70, 51] width 63 height 9
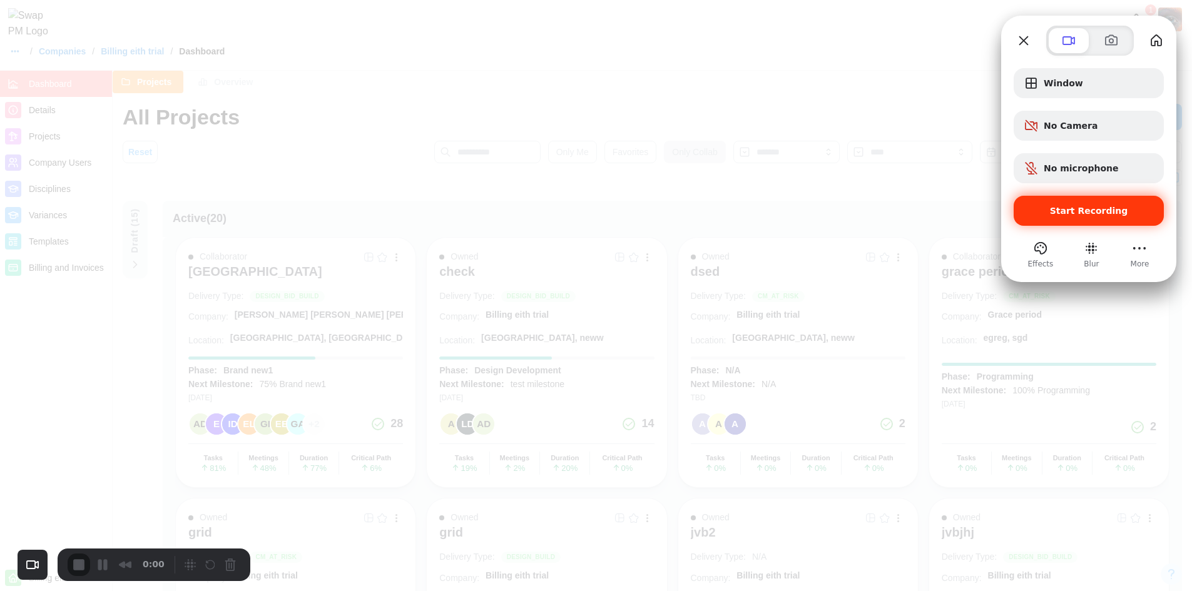
click at [599, 202] on div "Start Recording" at bounding box center [1089, 211] width 150 height 30
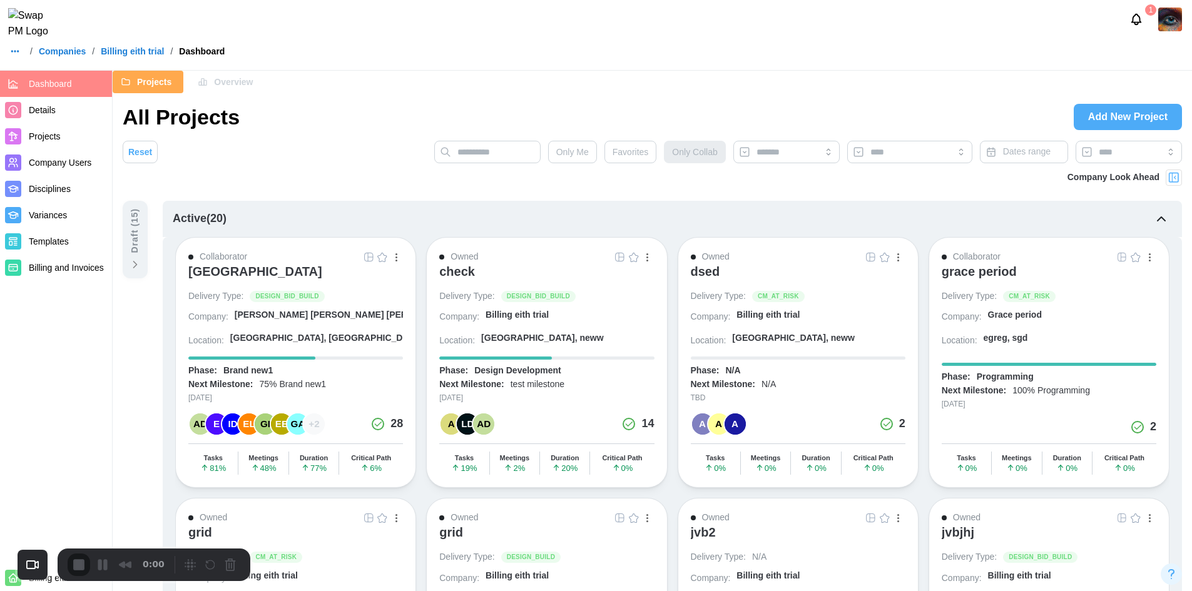
click at [599, 123] on span "Add New Project" at bounding box center [1127, 117] width 79 height 25
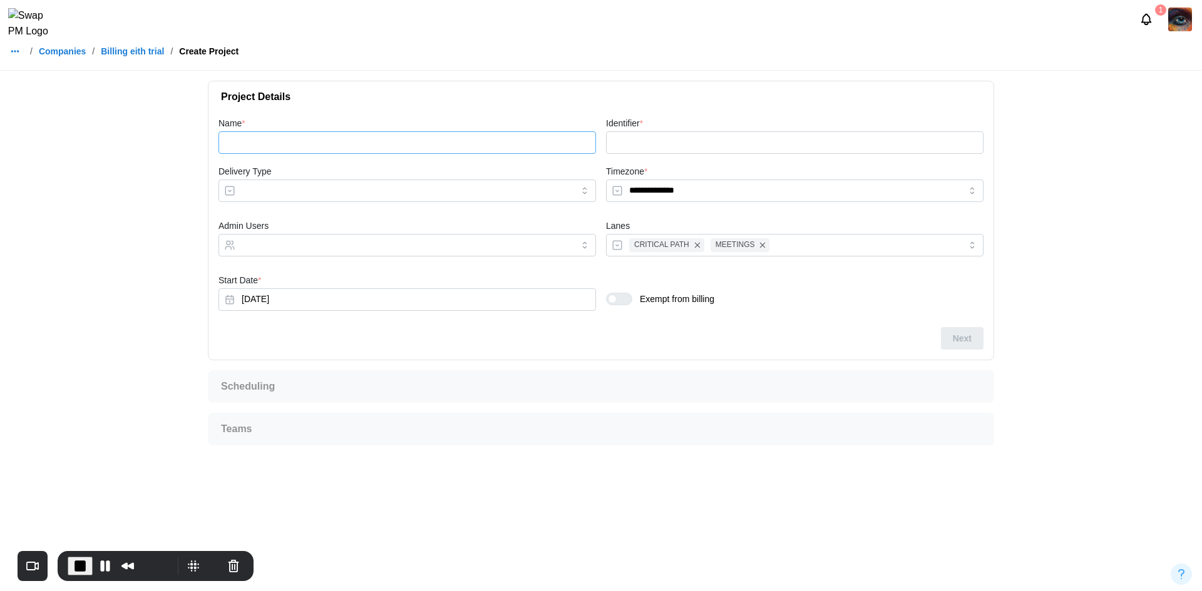
click at [260, 136] on input "Name *" at bounding box center [406, 142] width 377 height 23
type input "*"
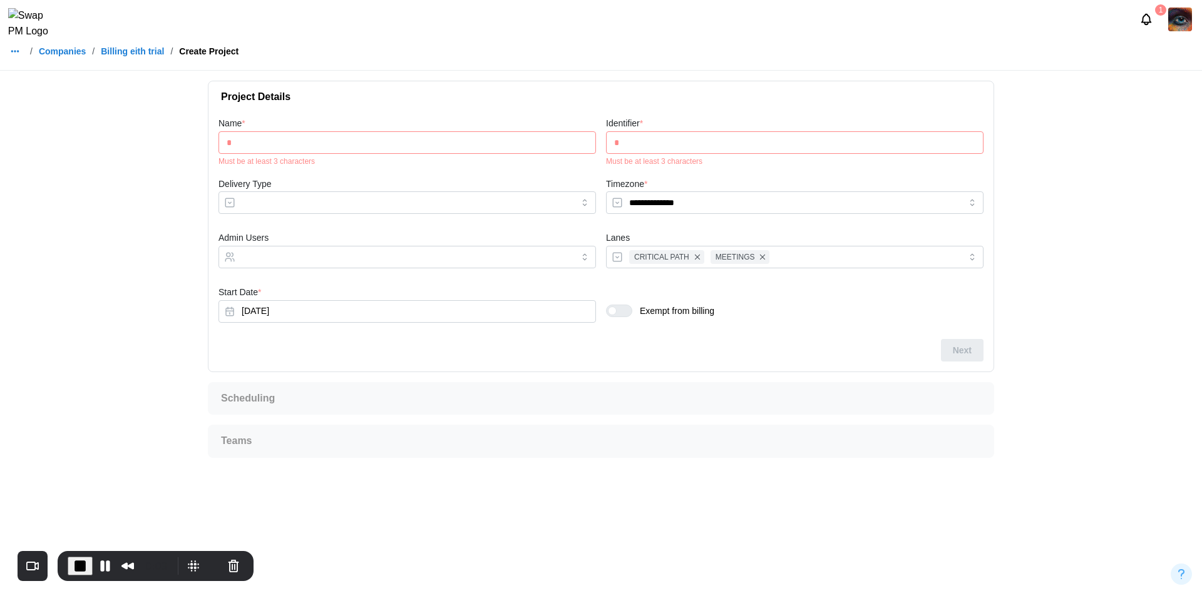
type input "**"
type input "***"
type input "**********"
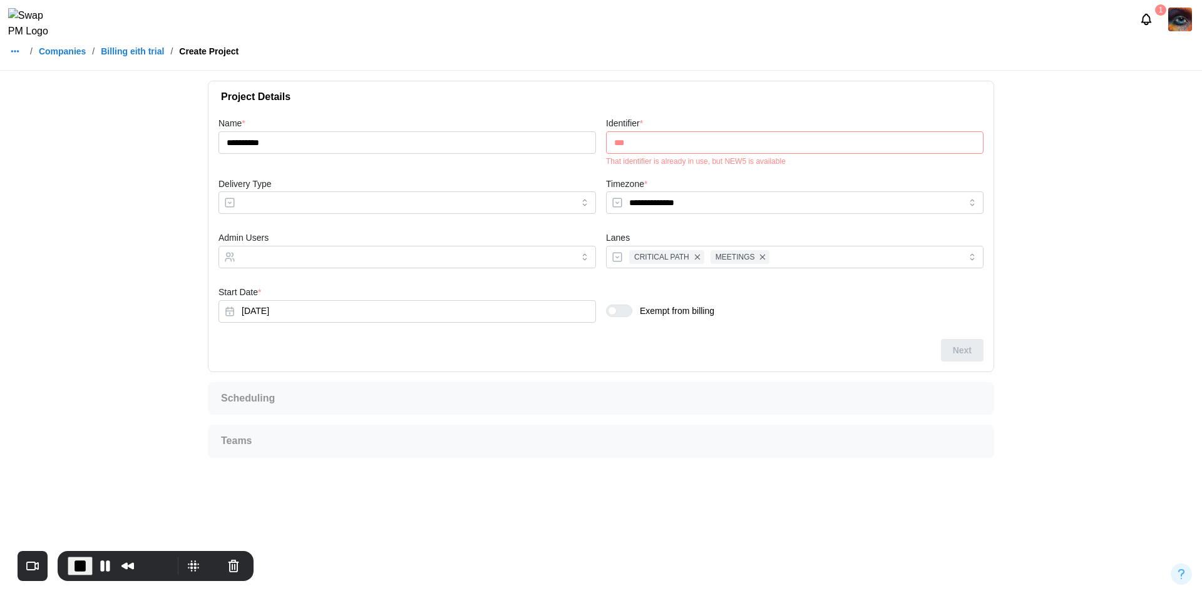
click at [599, 140] on input "***" at bounding box center [794, 142] width 377 height 23
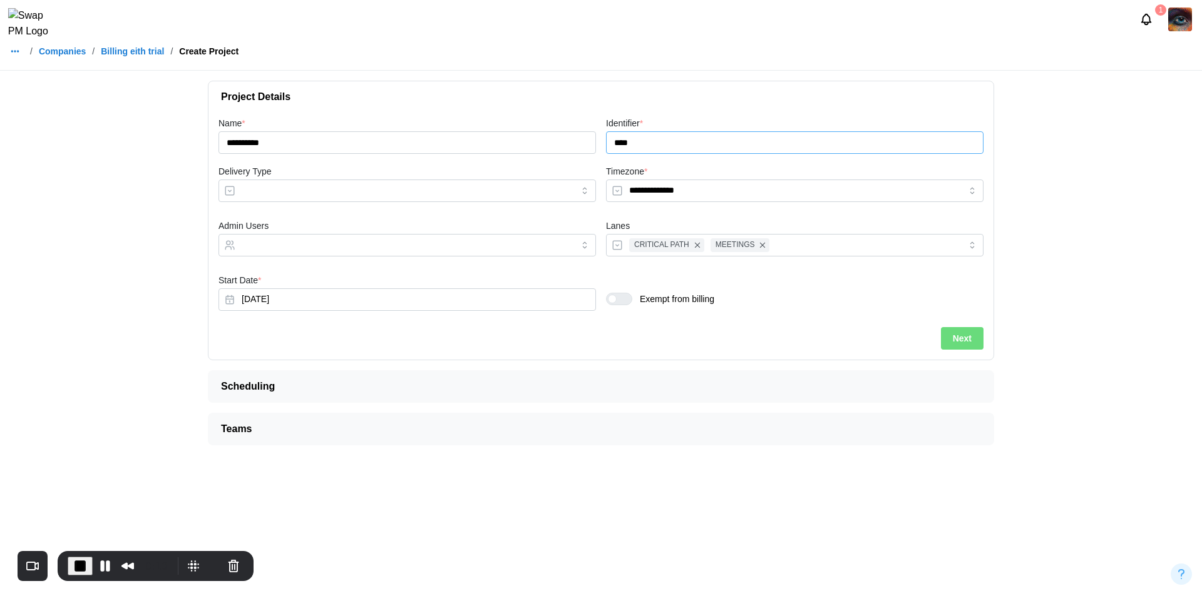
type input "****"
click at [263, 203] on div "Delivery Type" at bounding box center [406, 186] width 387 height 54
click at [267, 199] on input "Delivery Type" at bounding box center [406, 191] width 377 height 23
type input "**********"
click at [273, 248] on input "Admin Users" at bounding box center [396, 245] width 309 height 10
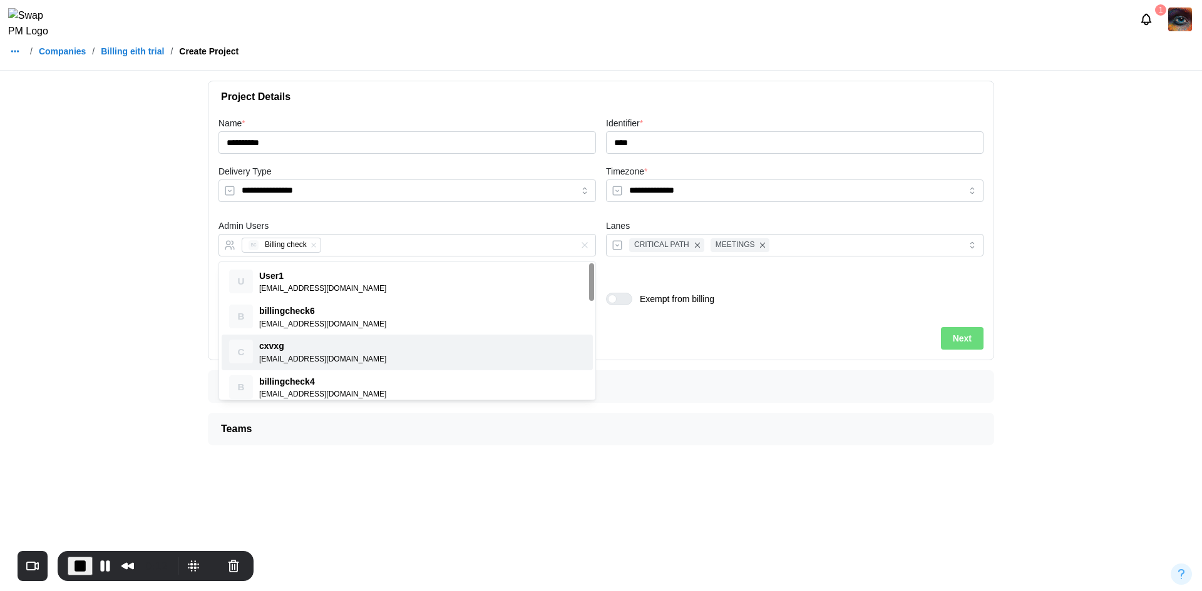
click at [599, 348] on div "Next" at bounding box center [600, 338] width 765 height 23
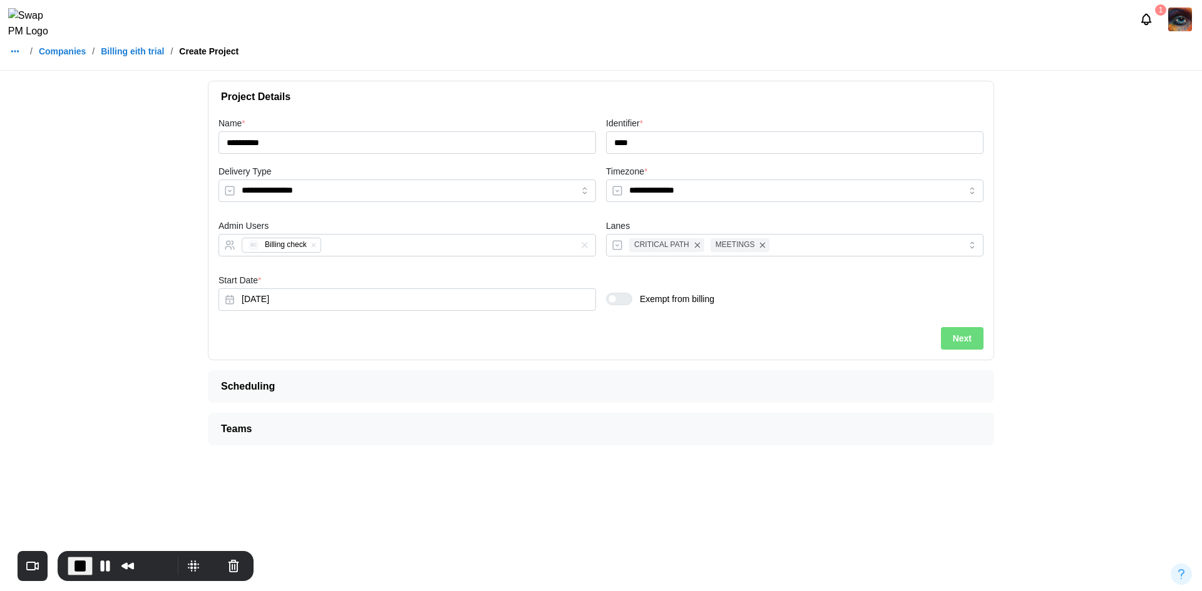
click at [285, 285] on div "Start Date * Sep 29, 2025" at bounding box center [406, 292] width 377 height 38
click at [272, 305] on button "Sep 29, 2025" at bounding box center [406, 300] width 377 height 23
click at [232, 334] on button "button" at bounding box center [240, 335] width 23 height 23
click at [354, 451] on button "25" at bounding box center [356, 452] width 23 height 23
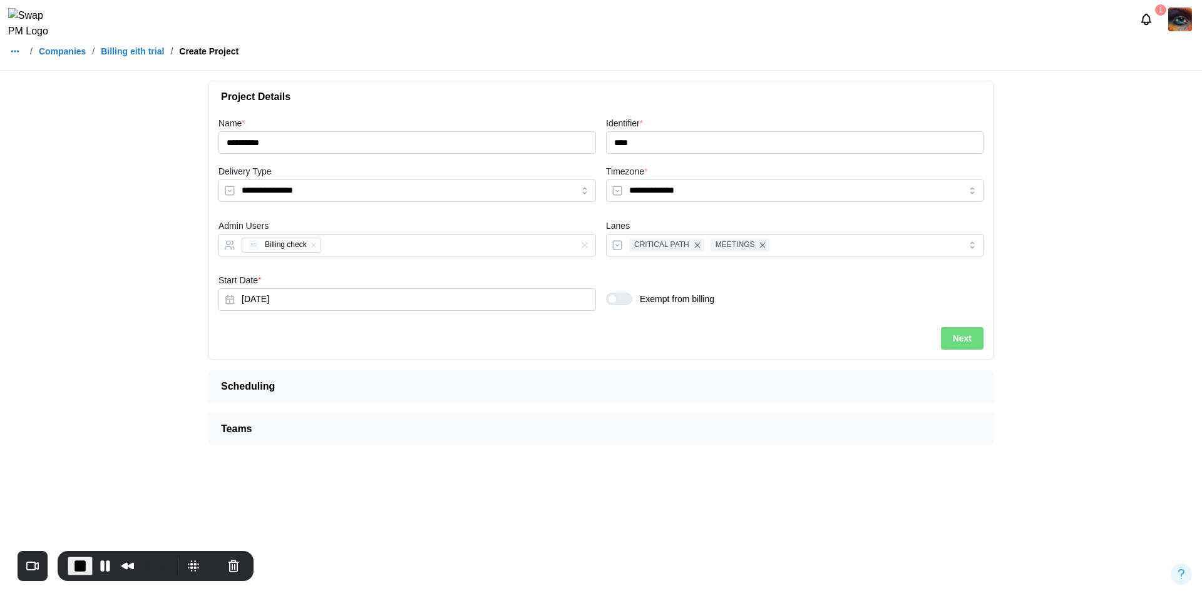
click at [599, 338] on button "Next" at bounding box center [962, 338] width 43 height 23
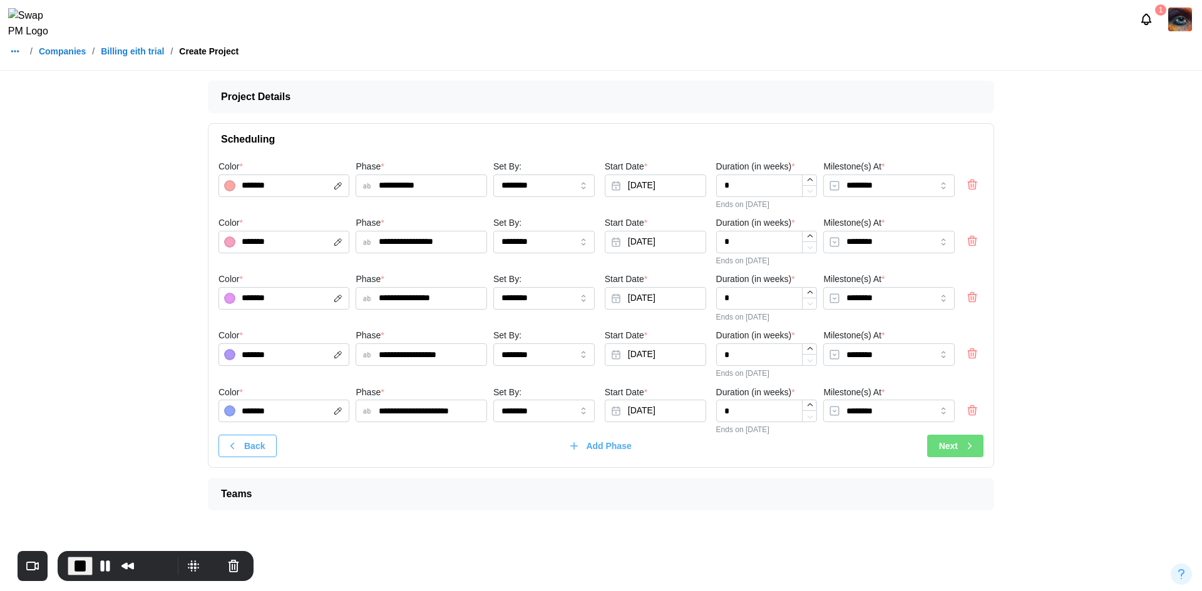
click at [69, 559] on button "End Recording" at bounding box center [80, 566] width 25 height 19
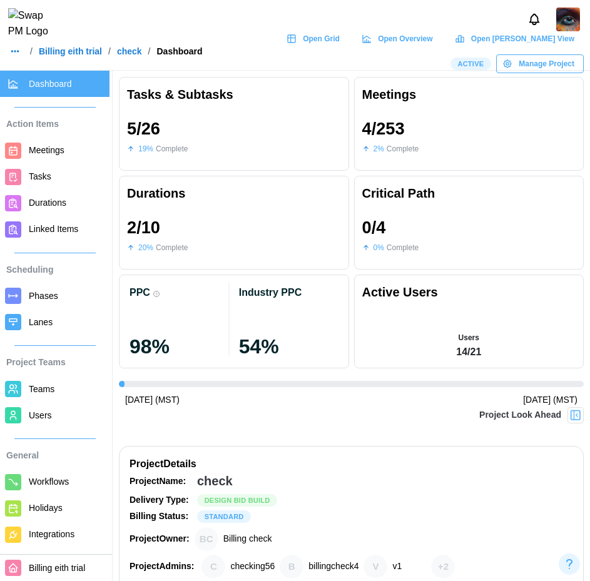
scroll to position [0, 1680]
